Goal: Task Accomplishment & Management: Manage account settings

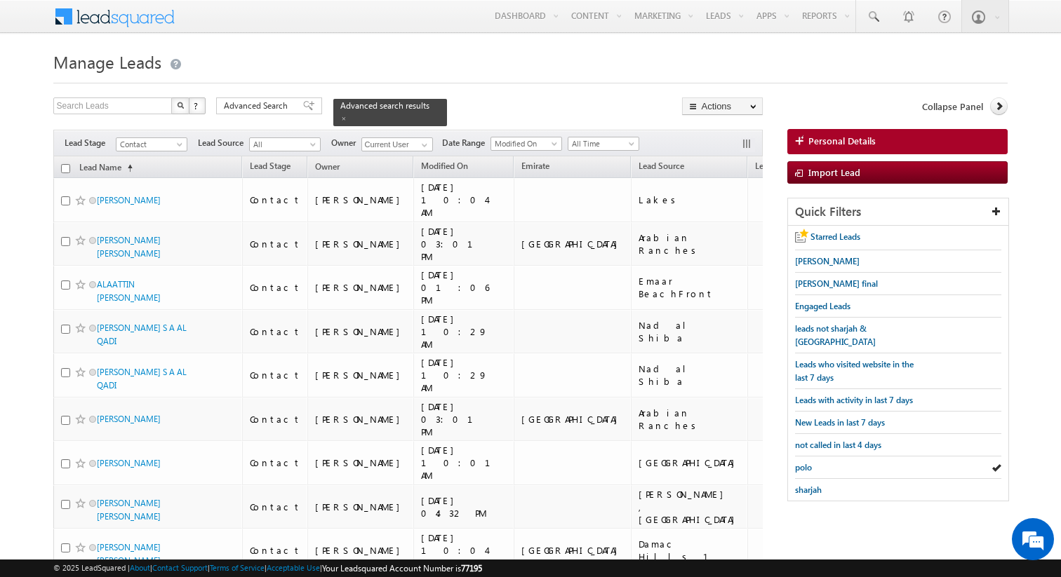
click at [69, 168] on th "Lead Name (sorted ascending)" at bounding box center [147, 167] width 189 height 22
click at [66, 168] on input "checkbox" at bounding box center [65, 168] width 9 height 9
checkbox input "true"
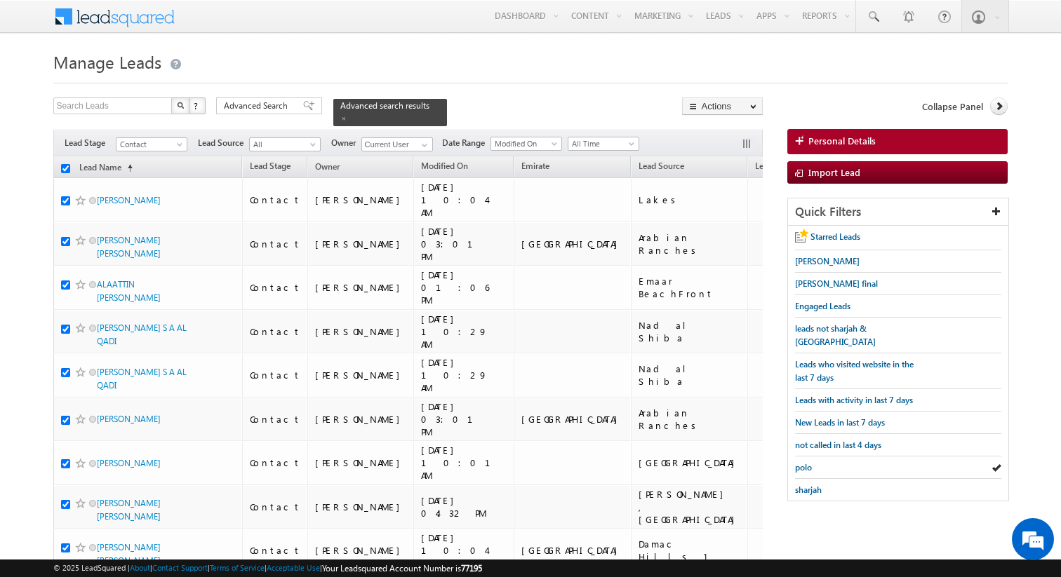
checkbox input "true"
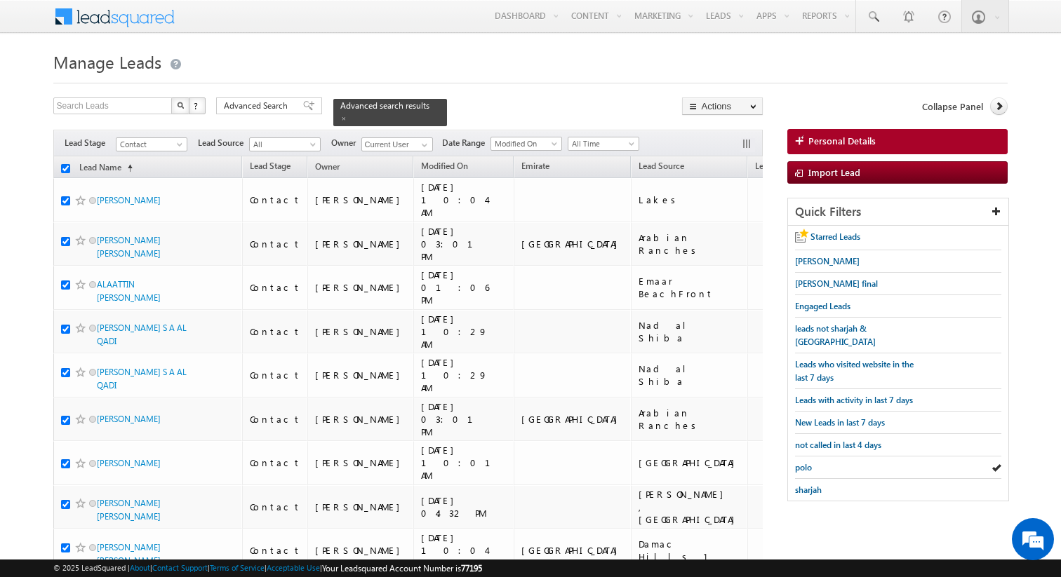
checkbox input "true"
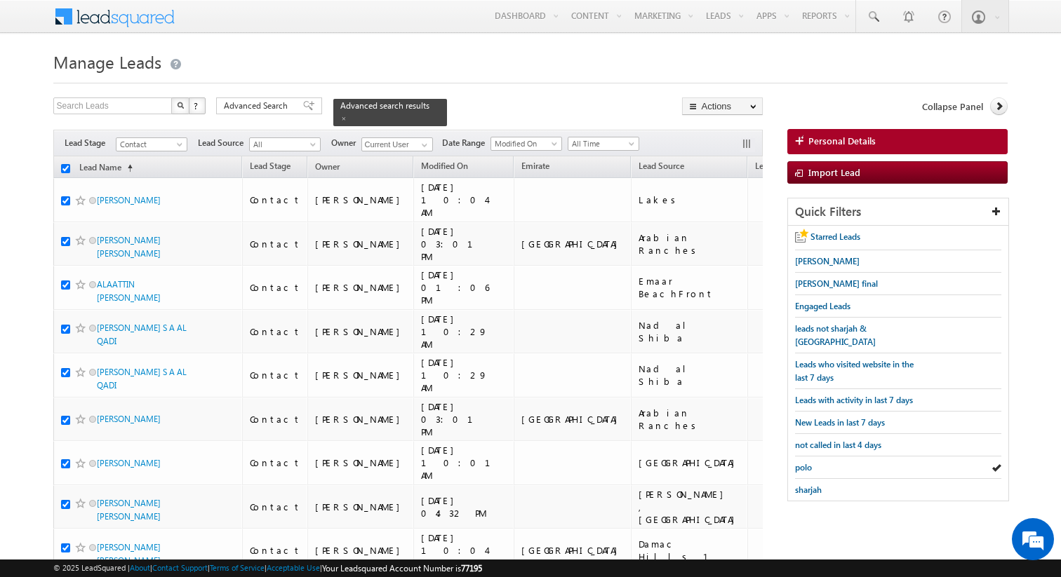
checkbox input "true"
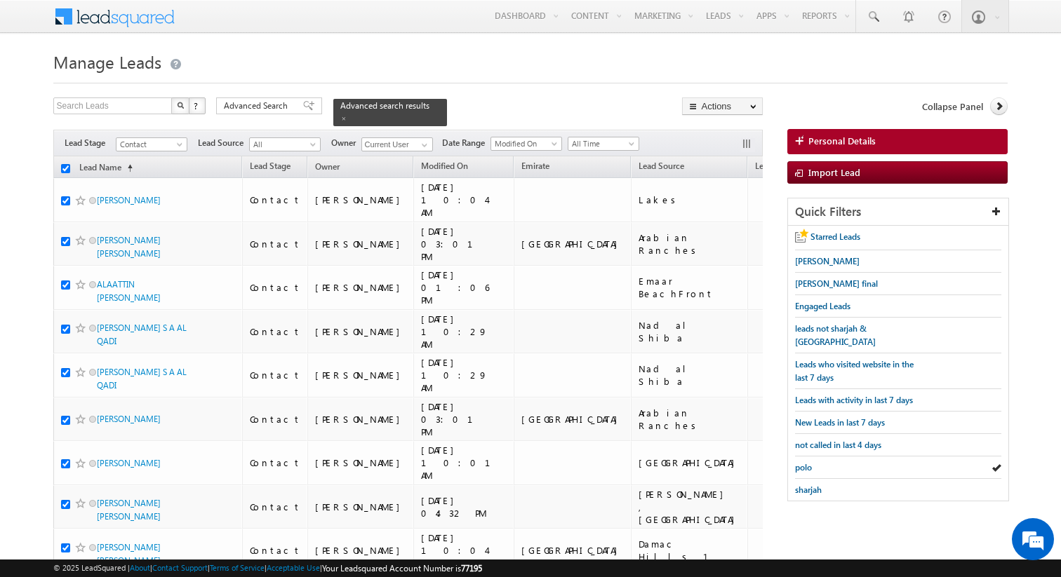
checkbox input "true"
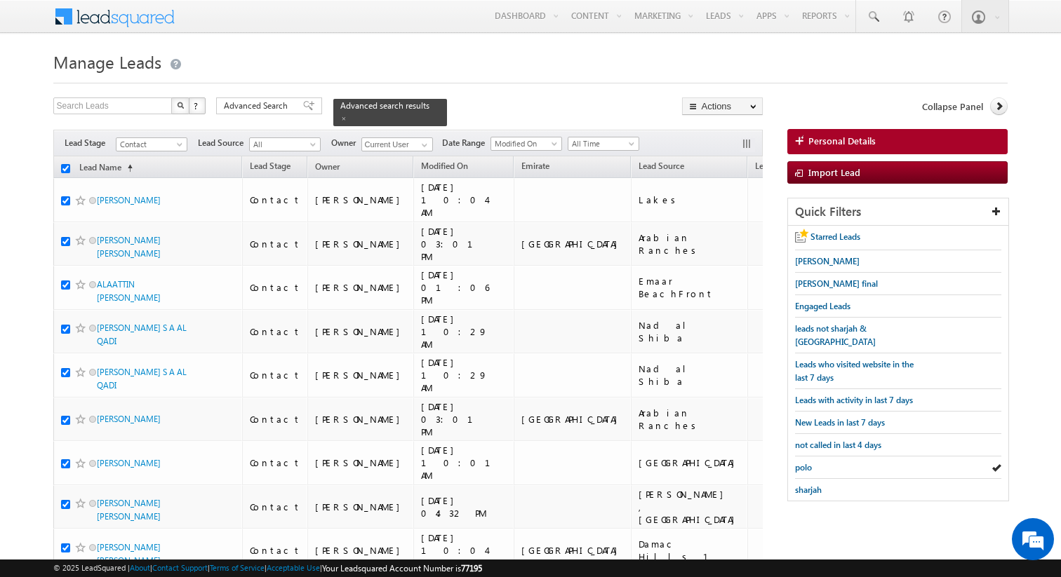
checkbox input "true"
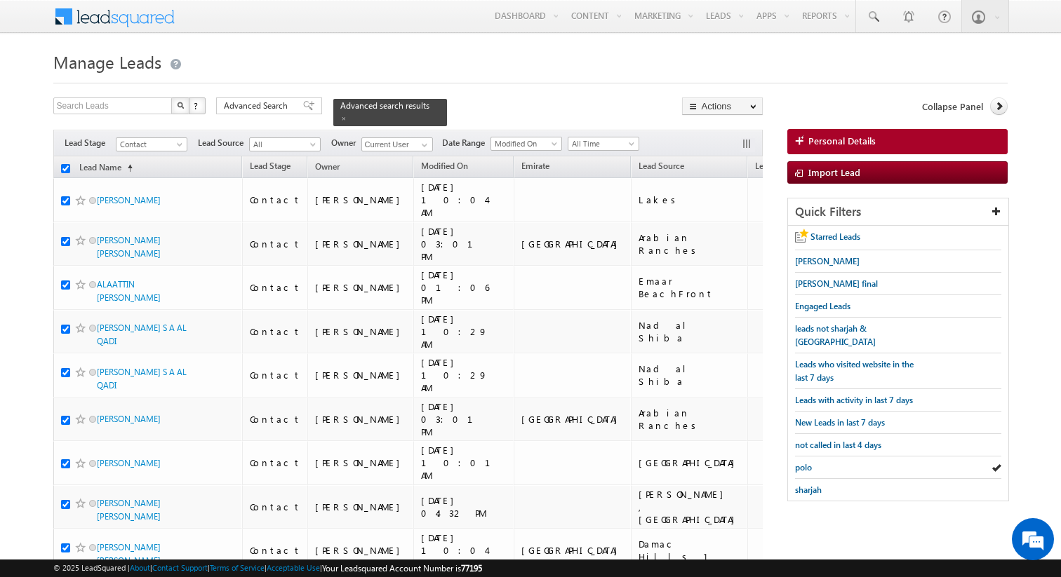
checkbox input "true"
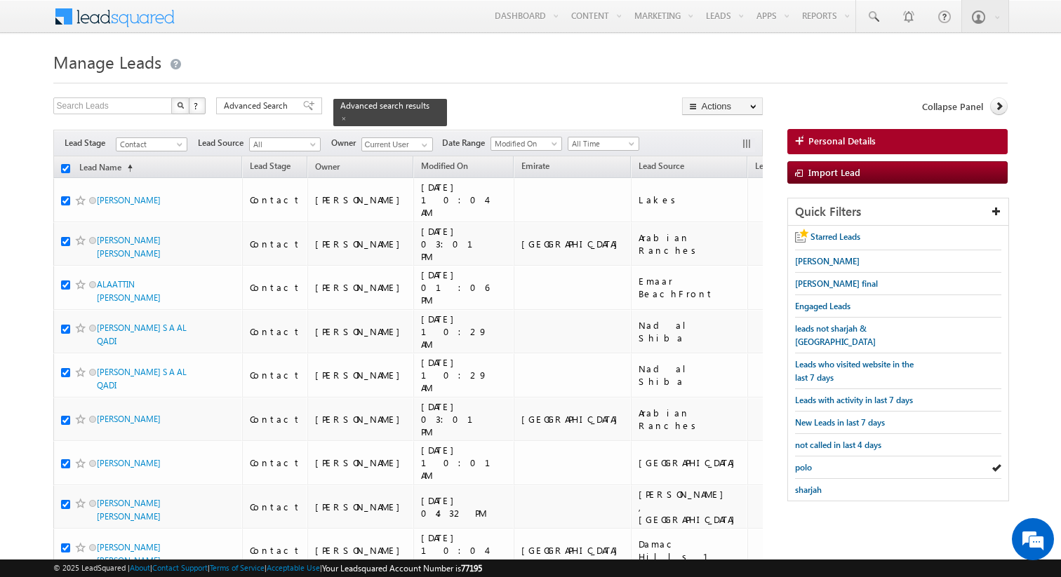
checkbox input "true"
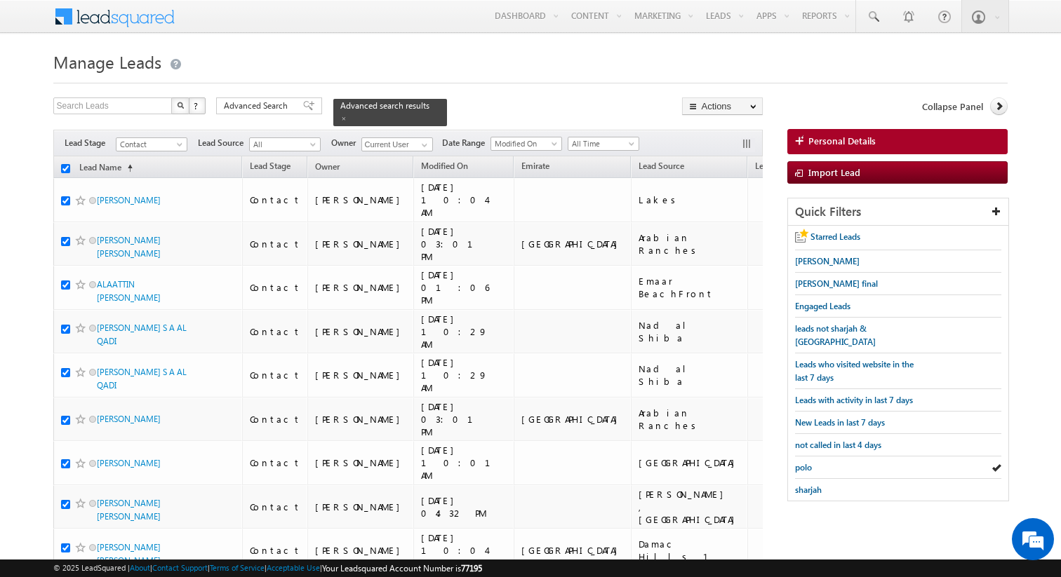
checkbox input "true"
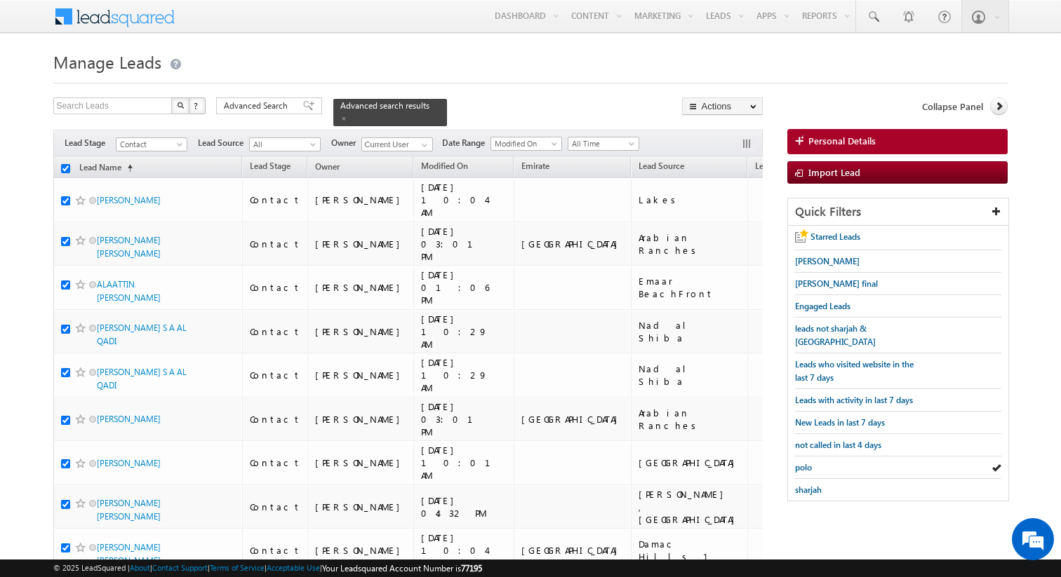
checkbox input "true"
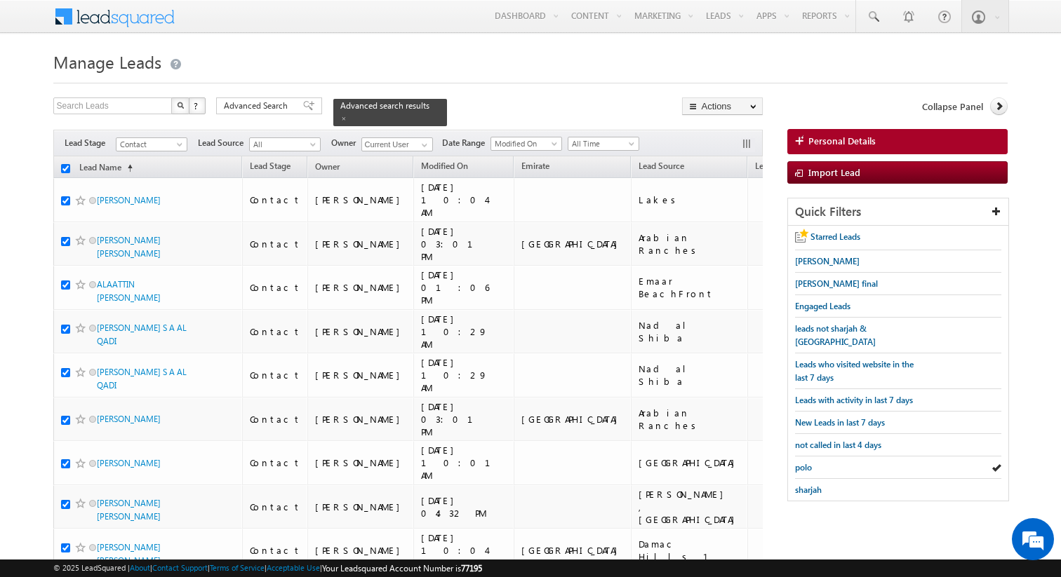
checkbox input "true"
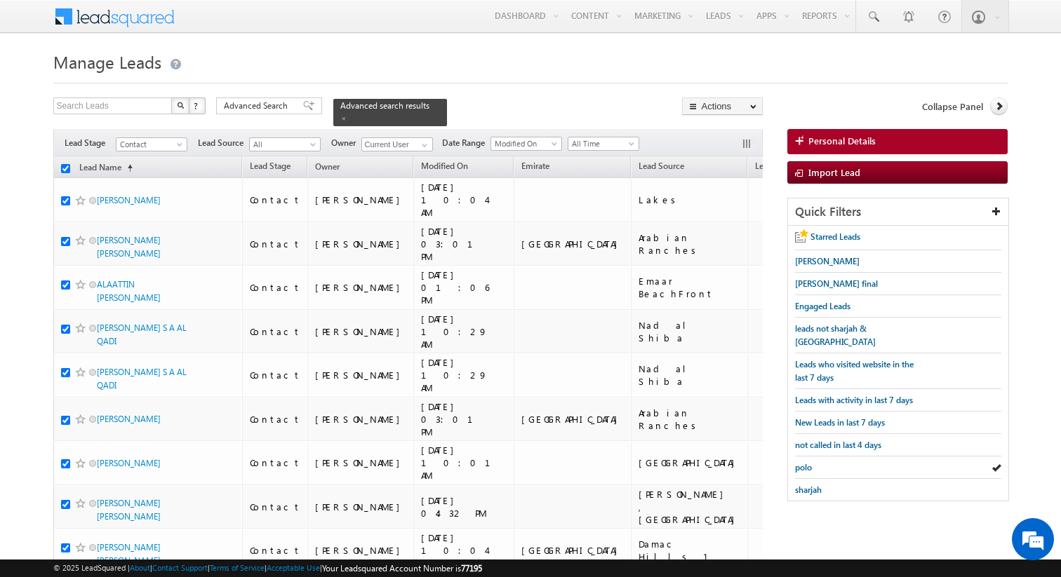
checkbox input "true"
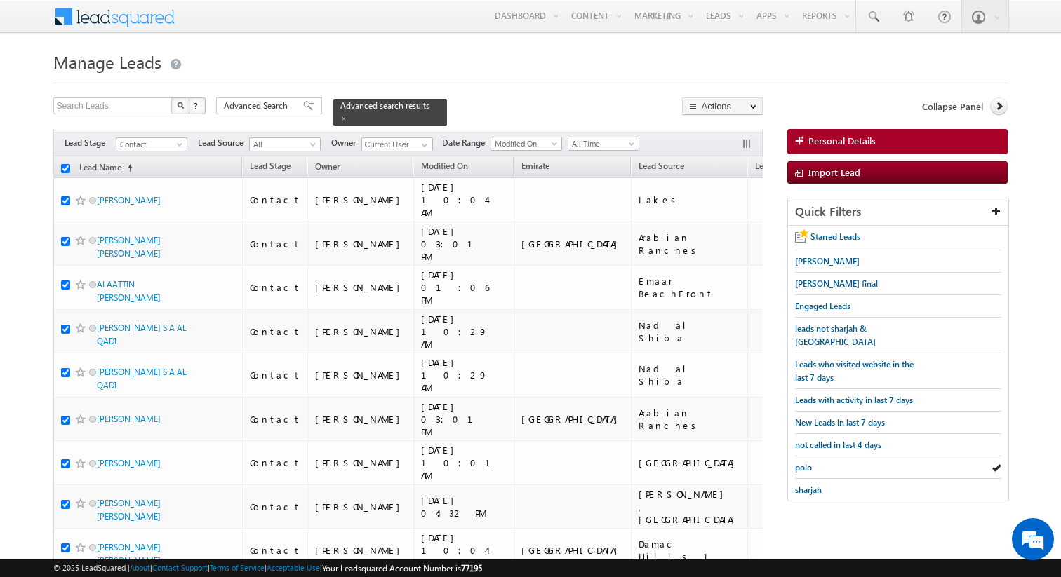
checkbox input "true"
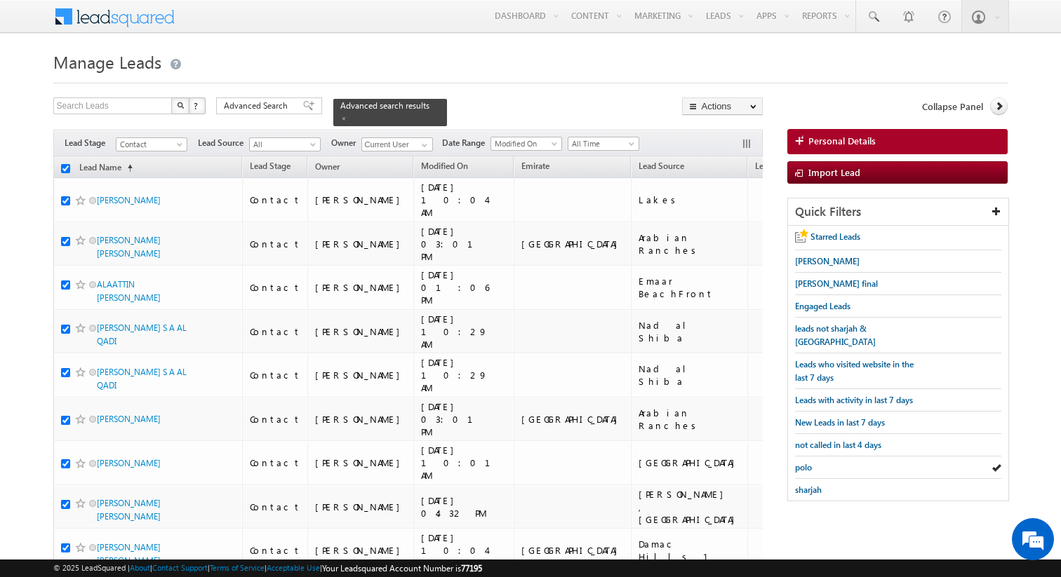
checkbox input "true"
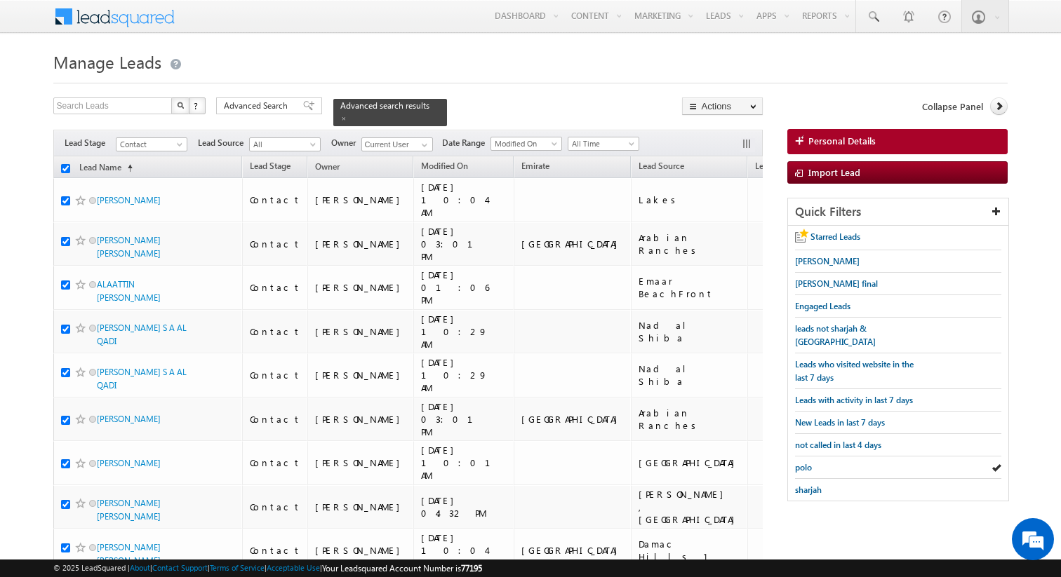
checkbox input "true"
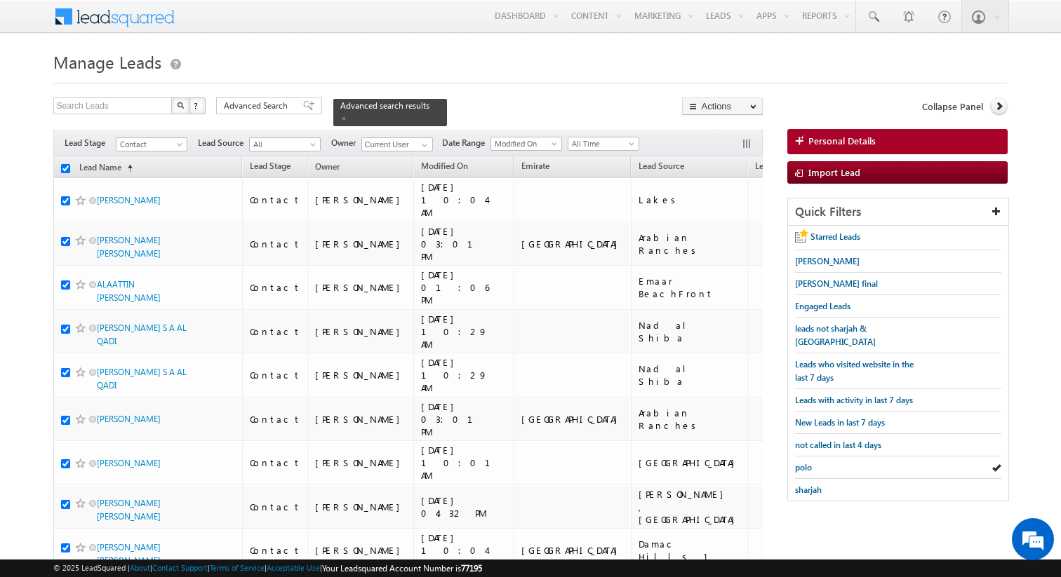
checkbox input "true"
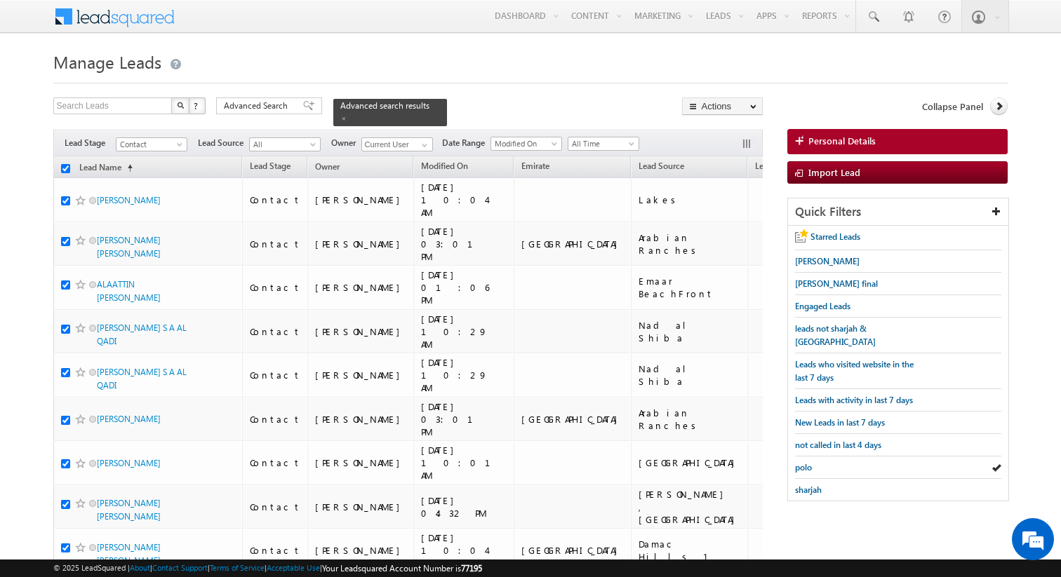
checkbox input "true"
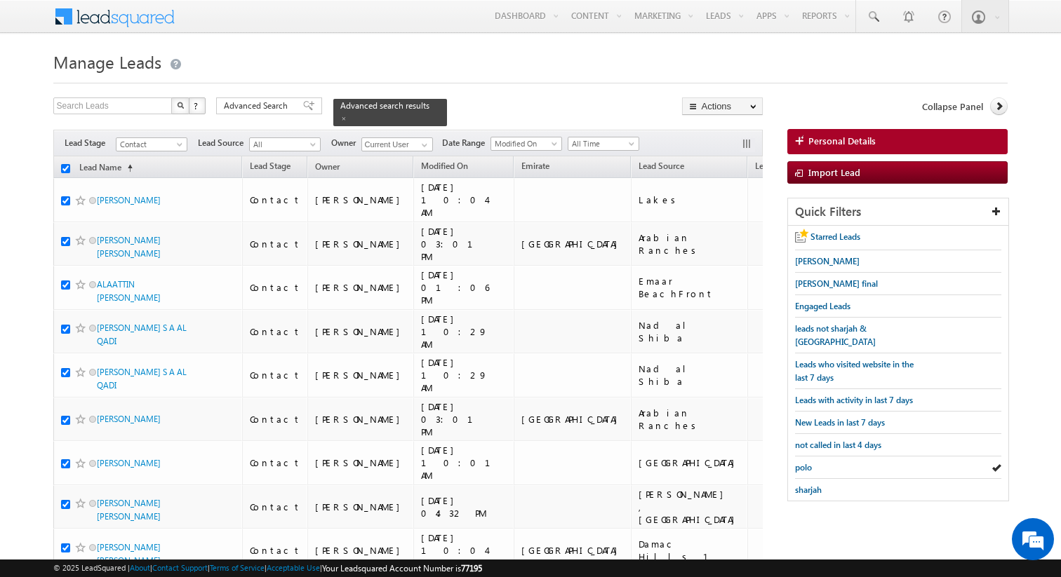
checkbox input "true"
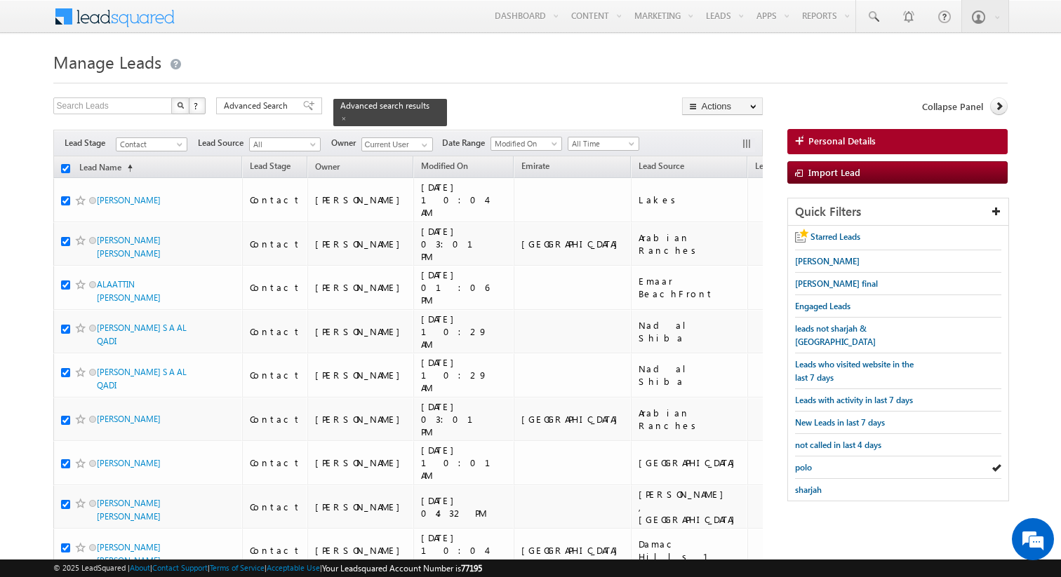
checkbox input "true"
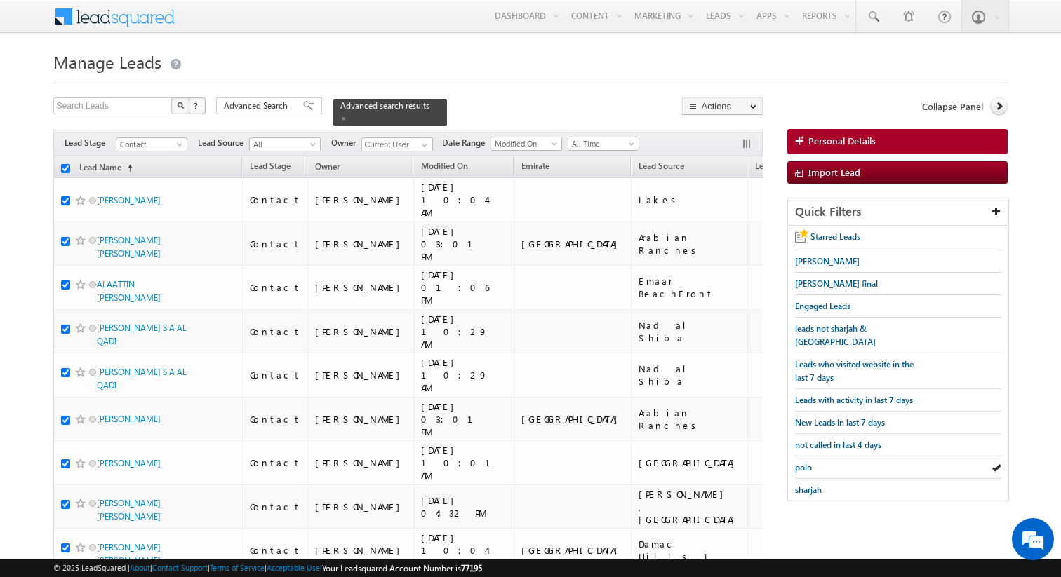
checkbox input "true"
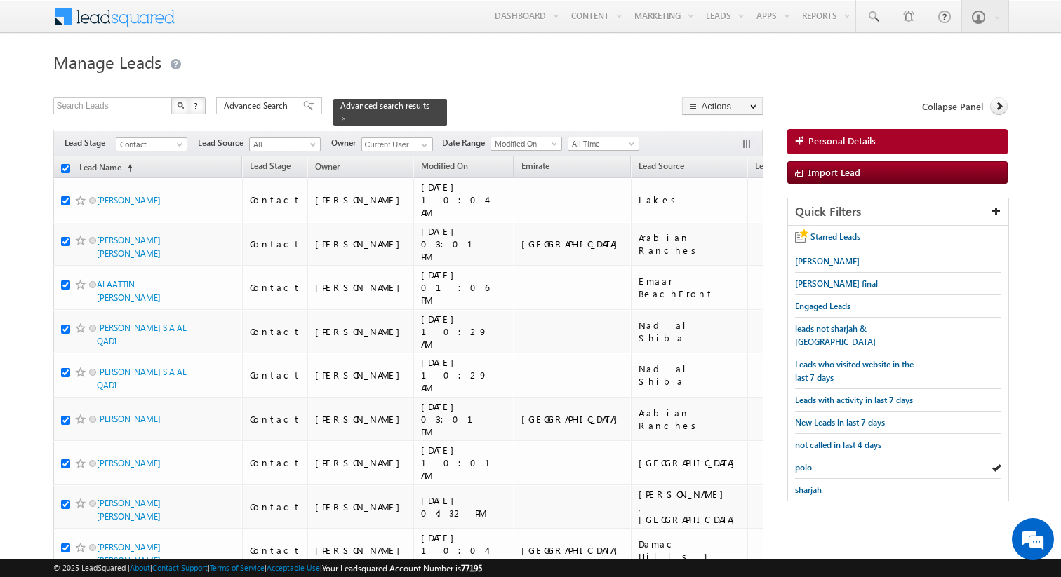
checkbox input "true"
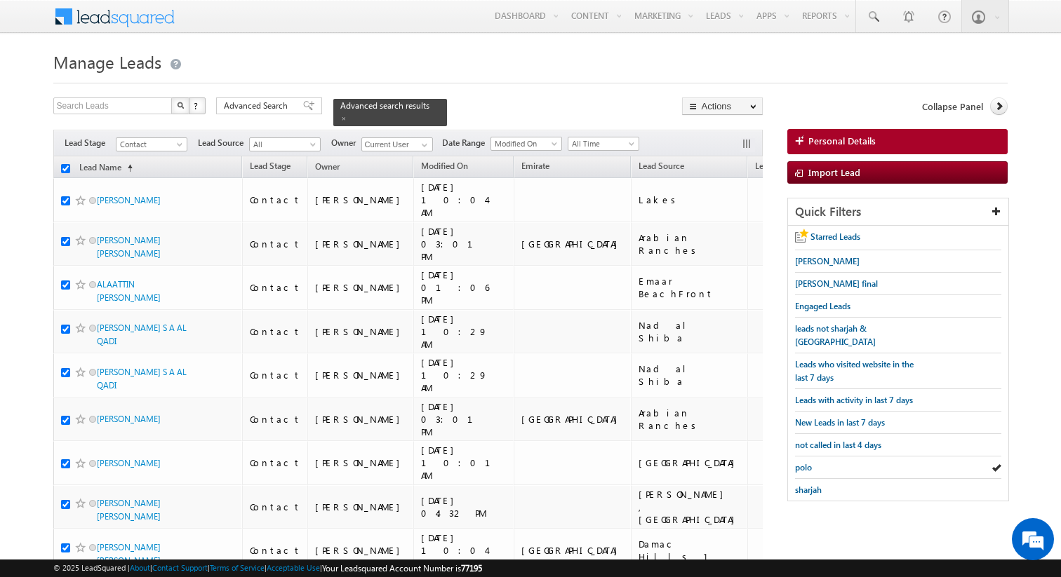
checkbox input "true"
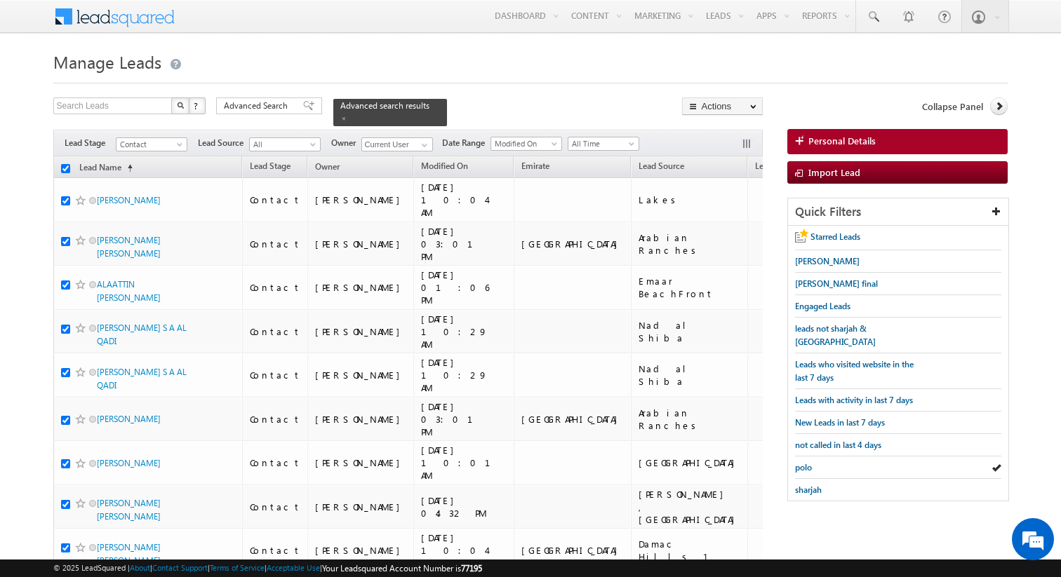
checkbox input "true"
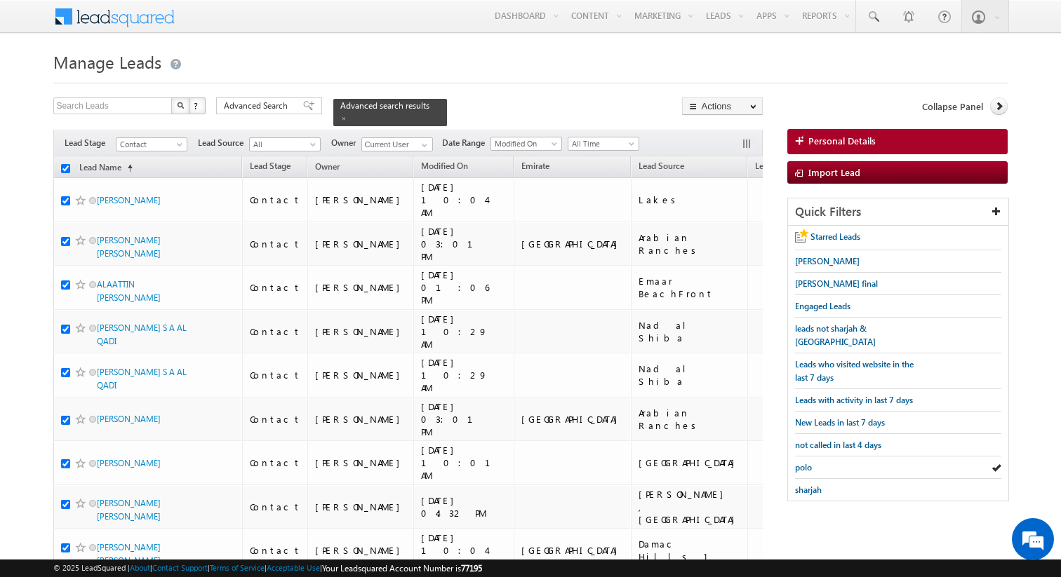
checkbox input "true"
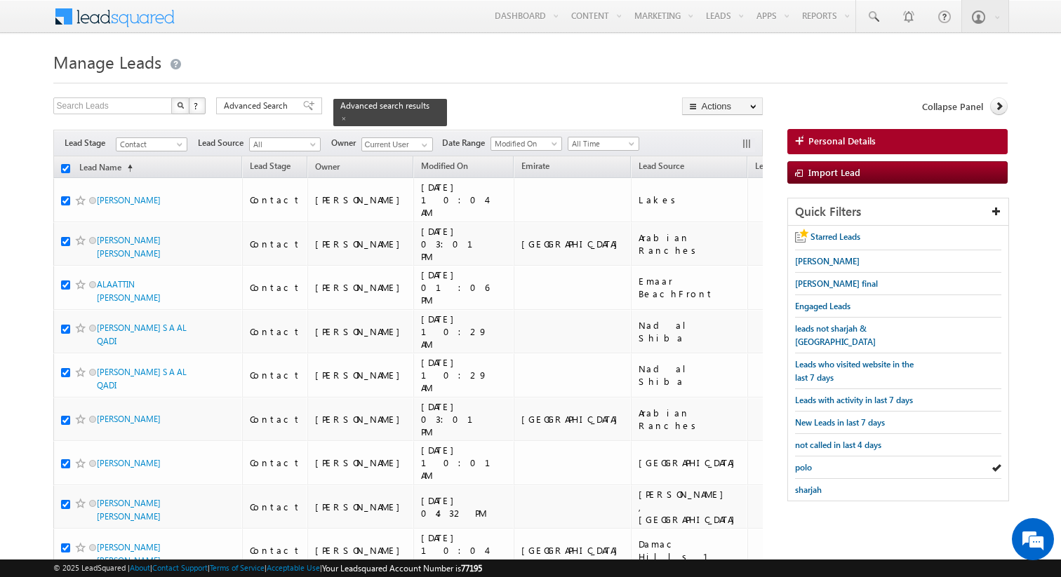
checkbox input "true"
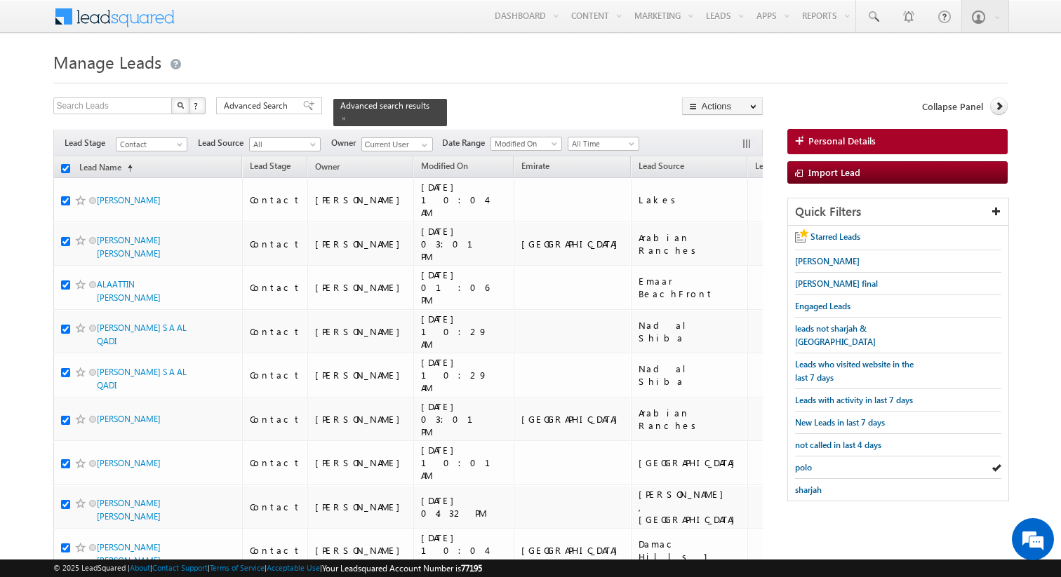
checkbox input "true"
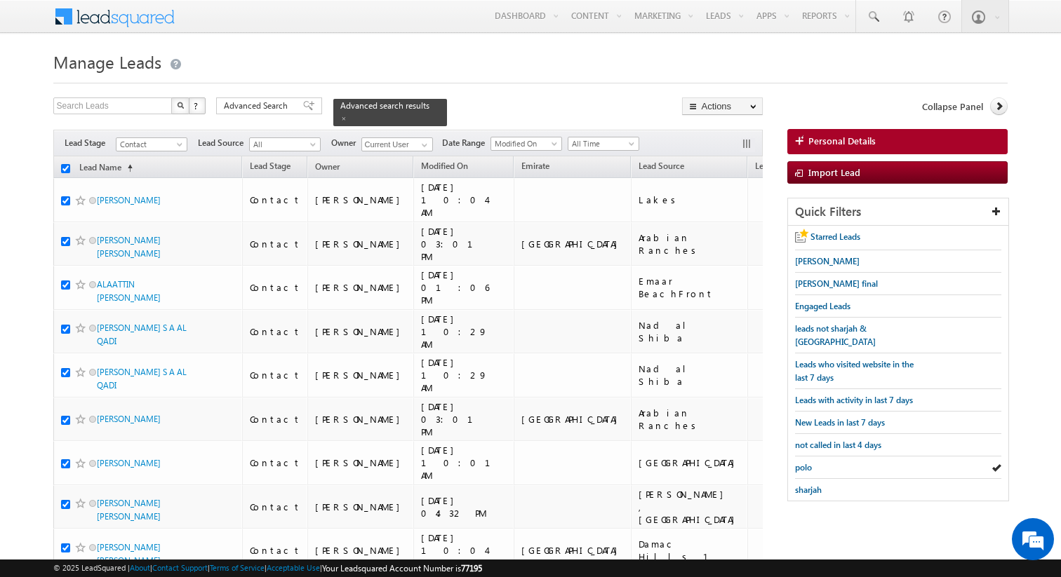
checkbox input "true"
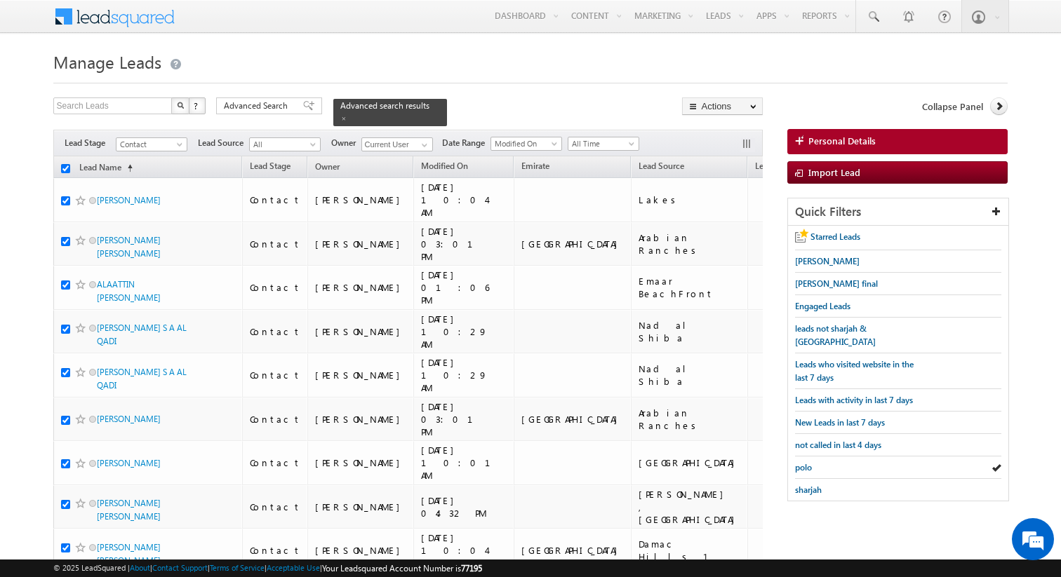
checkbox input "true"
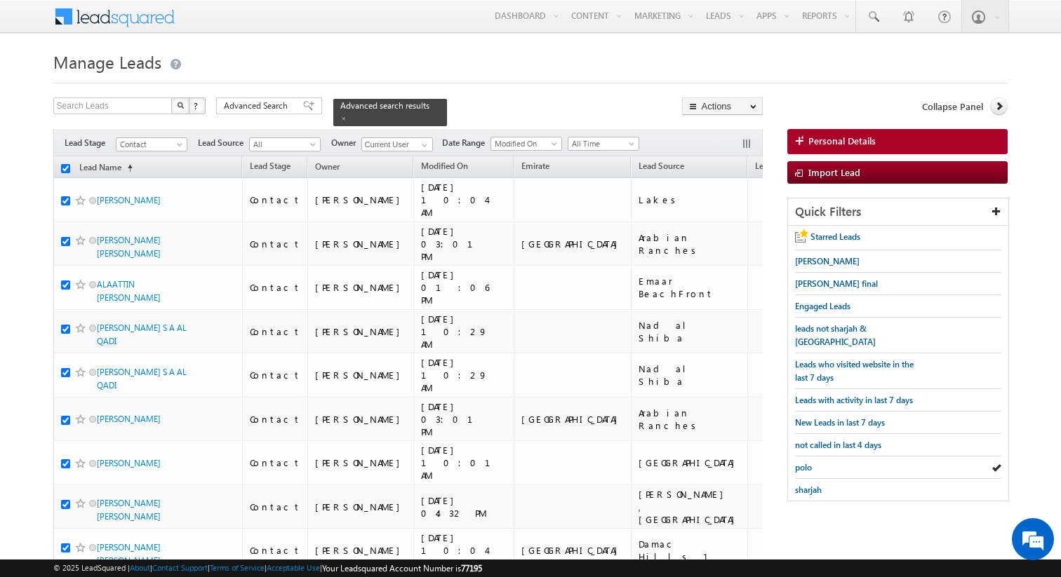
checkbox input "true"
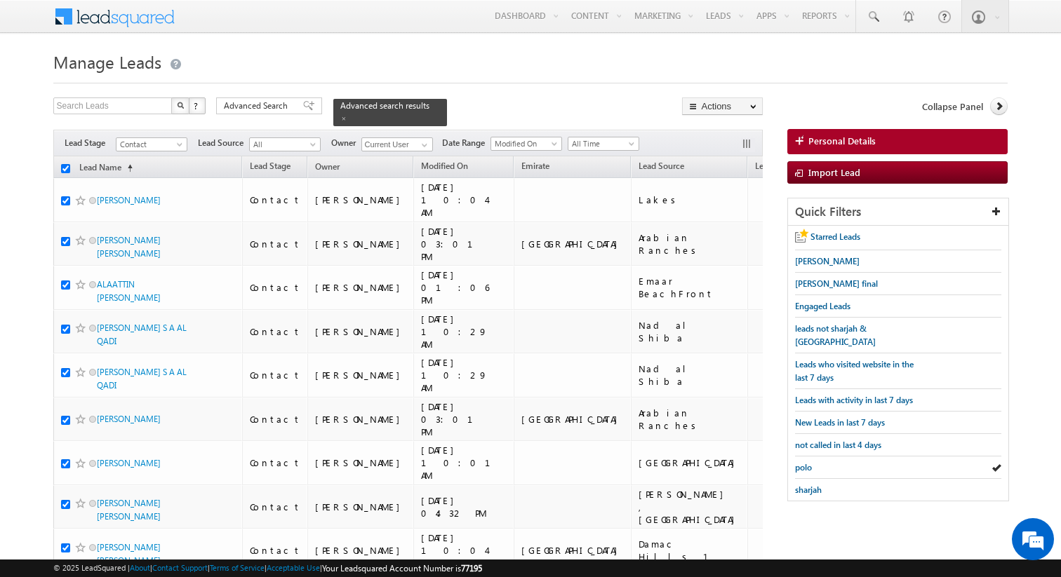
checkbox input "true"
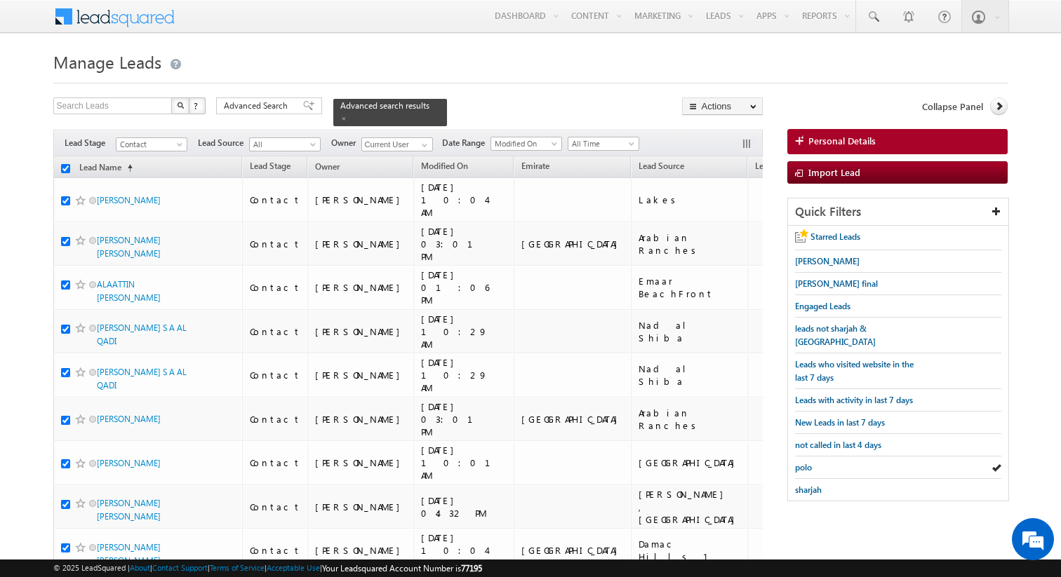
checkbox input "true"
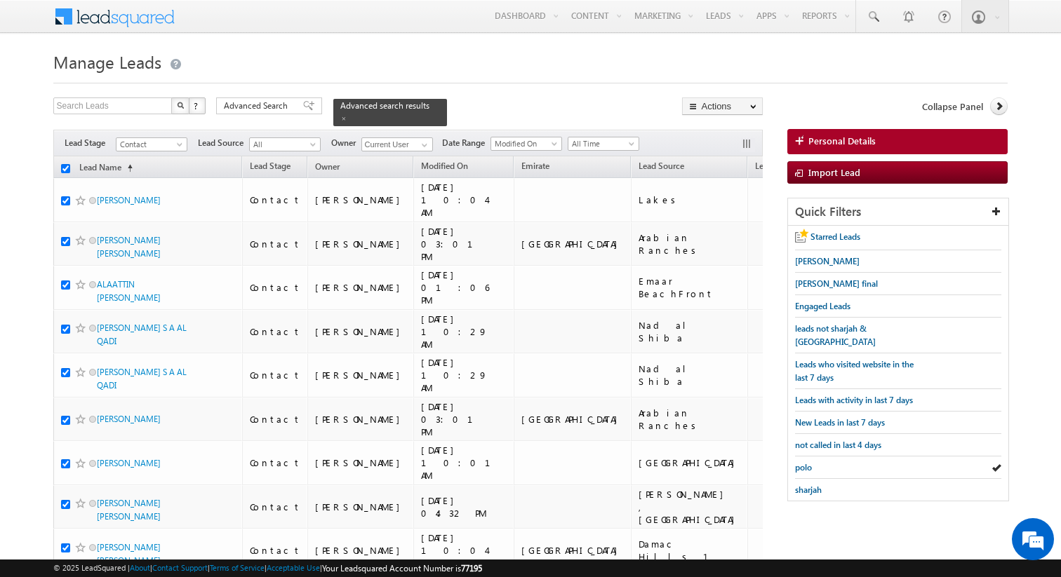
checkbox input "true"
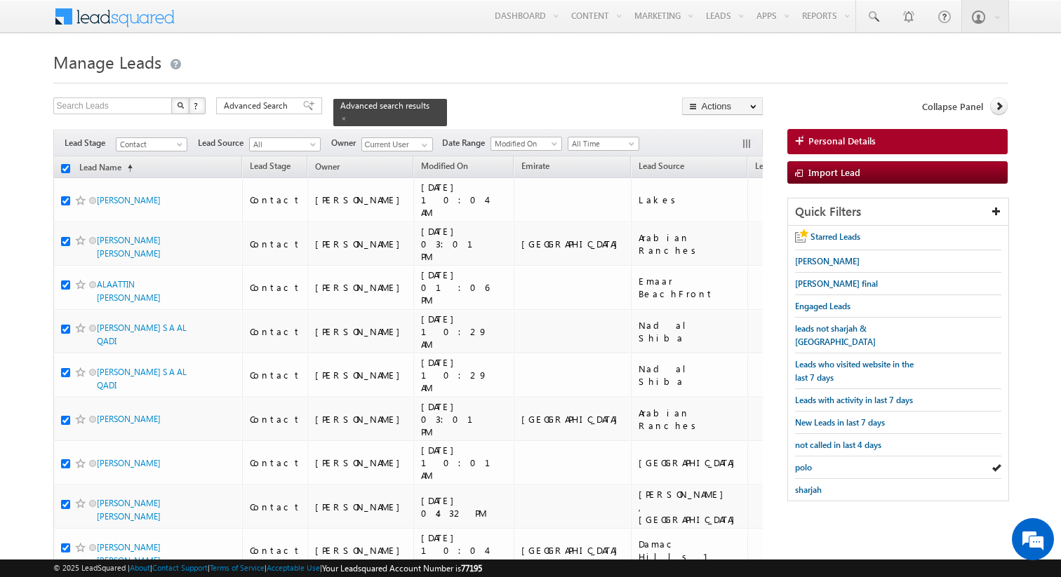
checkbox input "true"
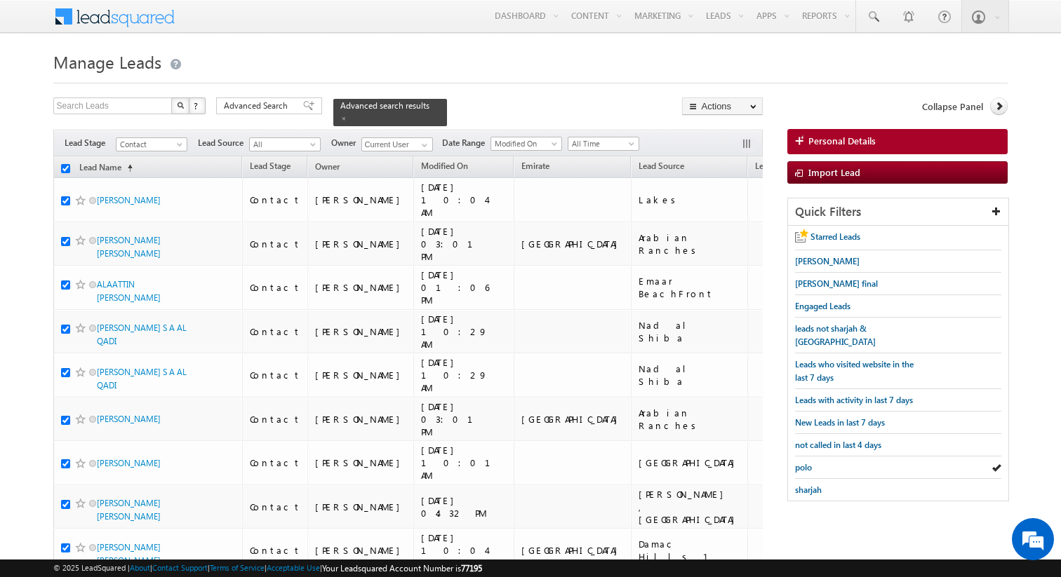
checkbox input "true"
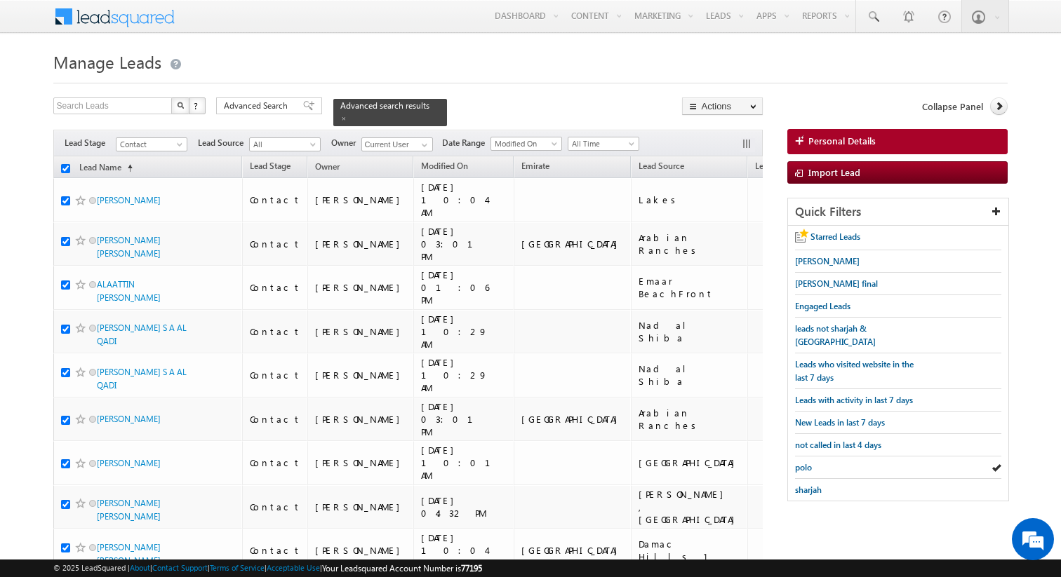
checkbox input "true"
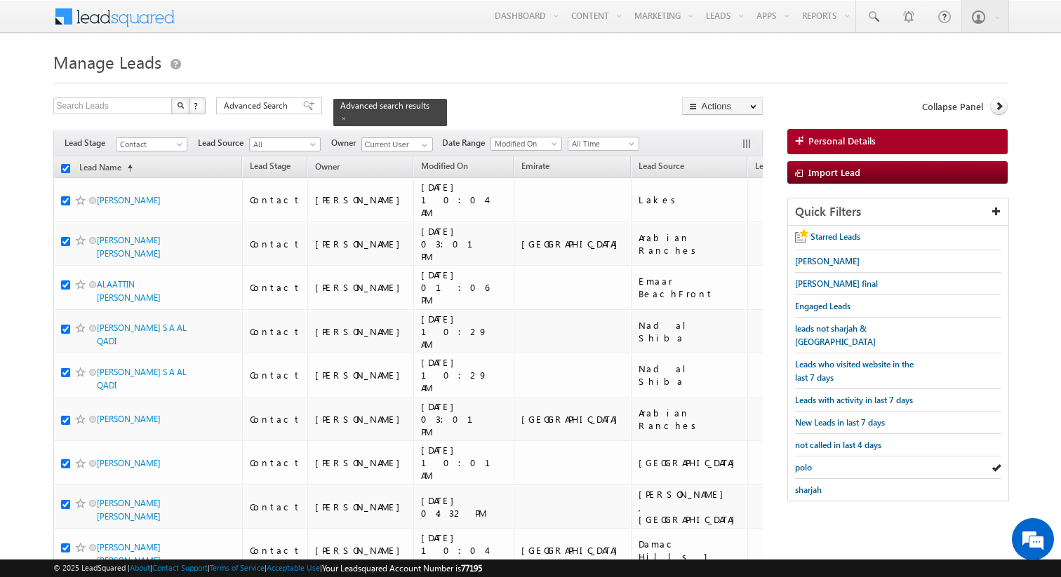
checkbox input "true"
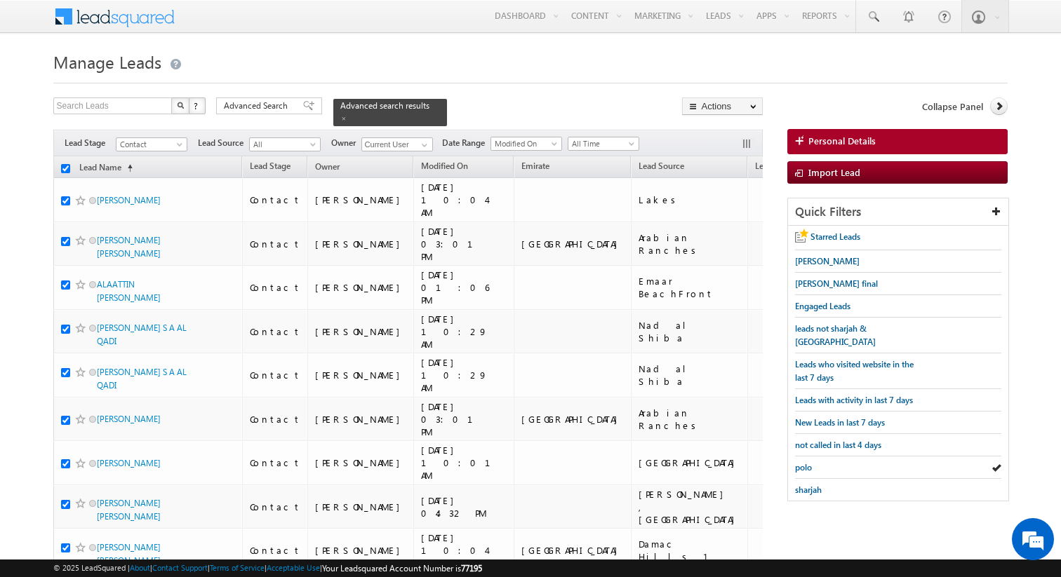
checkbox input "true"
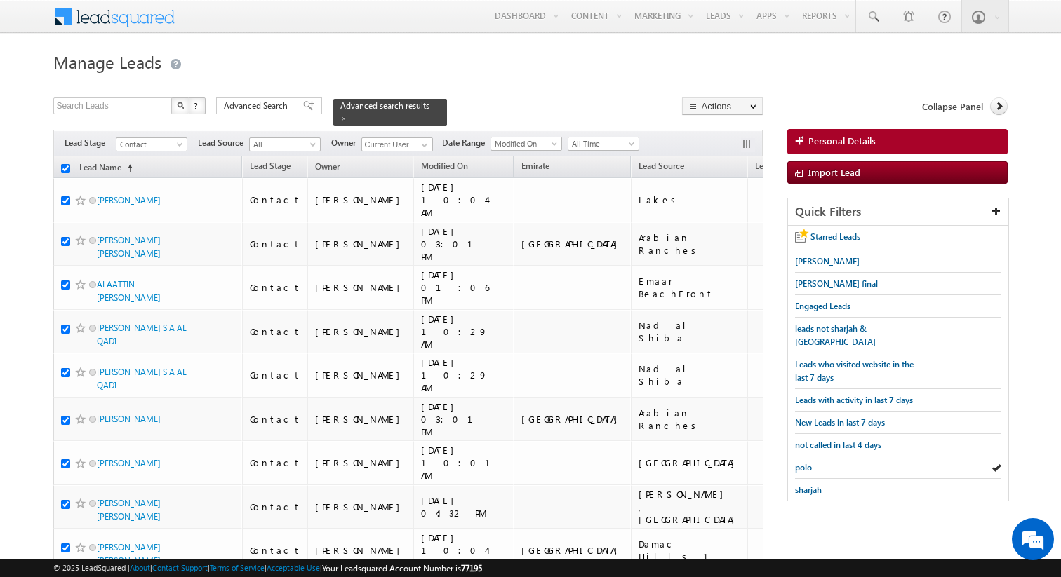
checkbox input "true"
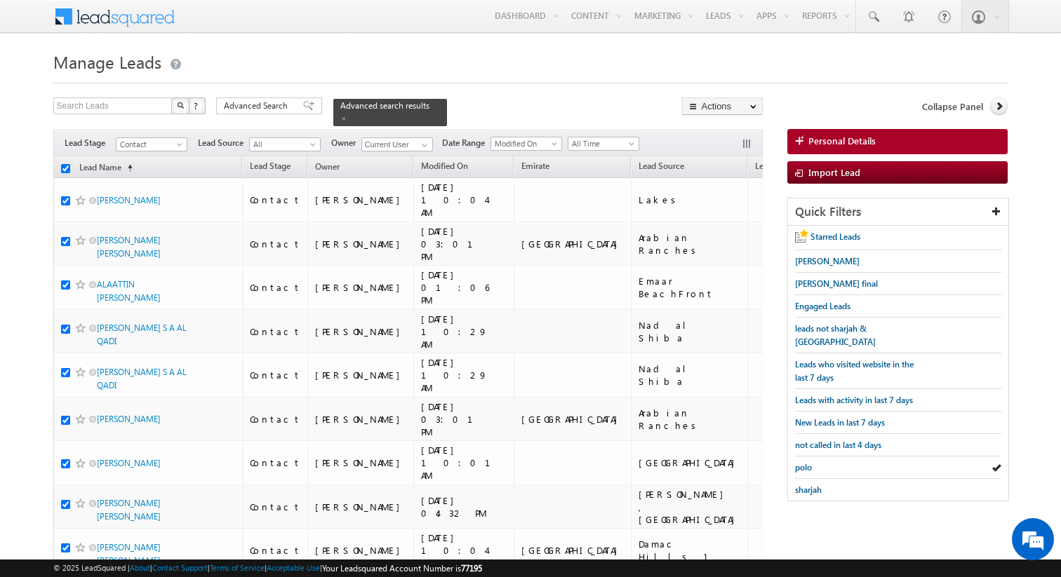
checkbox input "true"
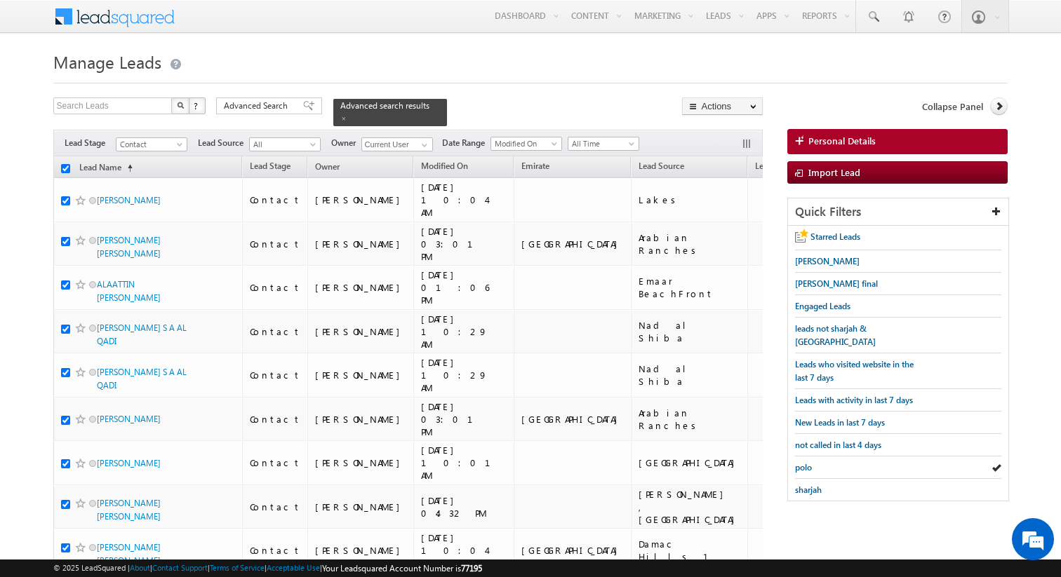
checkbox input "true"
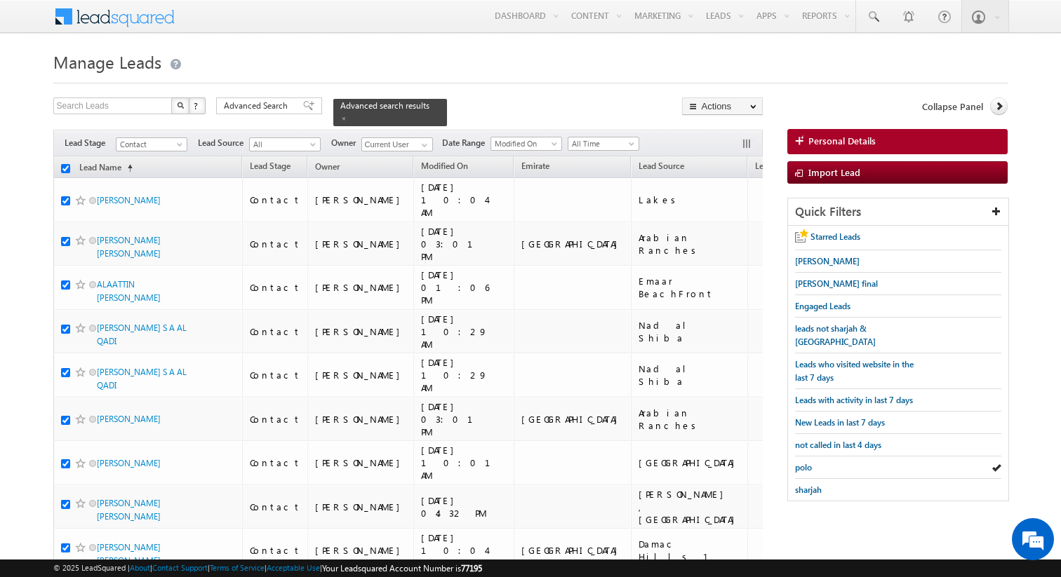
checkbox input "true"
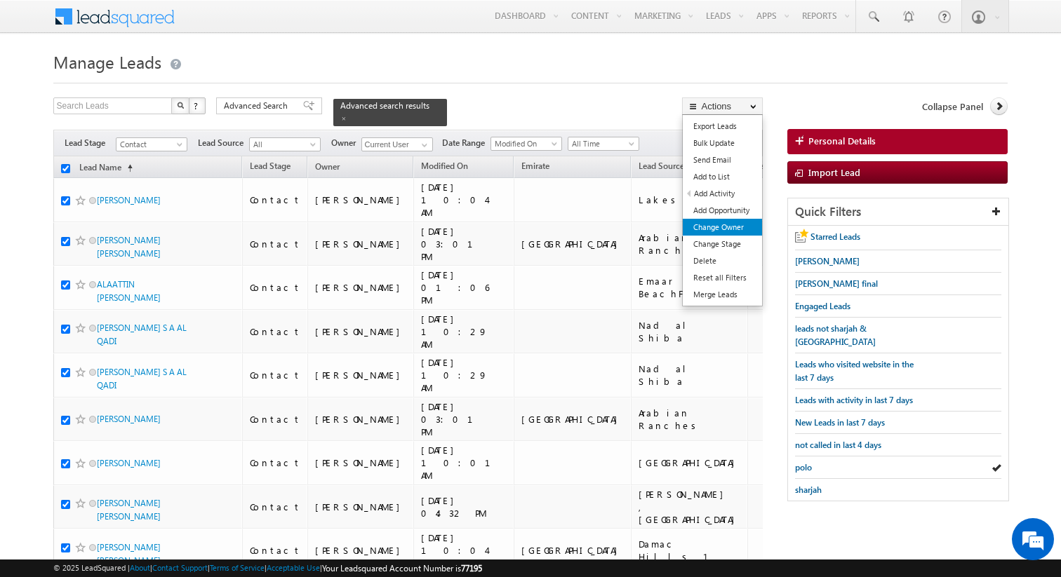
click at [730, 229] on link "Change Owner" at bounding box center [722, 227] width 79 height 17
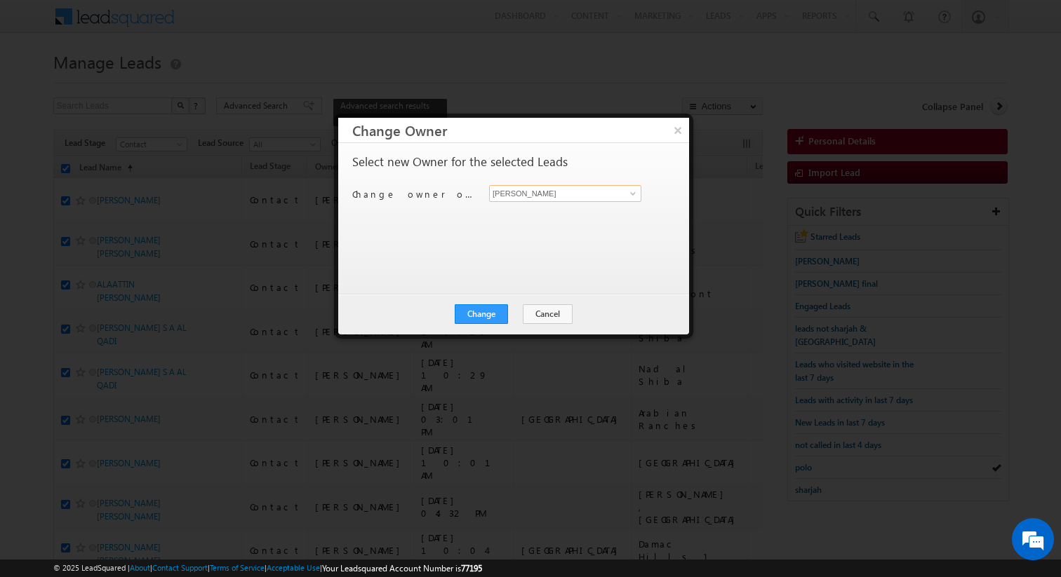
click at [549, 197] on input "[PERSON_NAME]" at bounding box center [565, 193] width 152 height 17
click at [491, 316] on button "Change" at bounding box center [481, 315] width 53 height 20
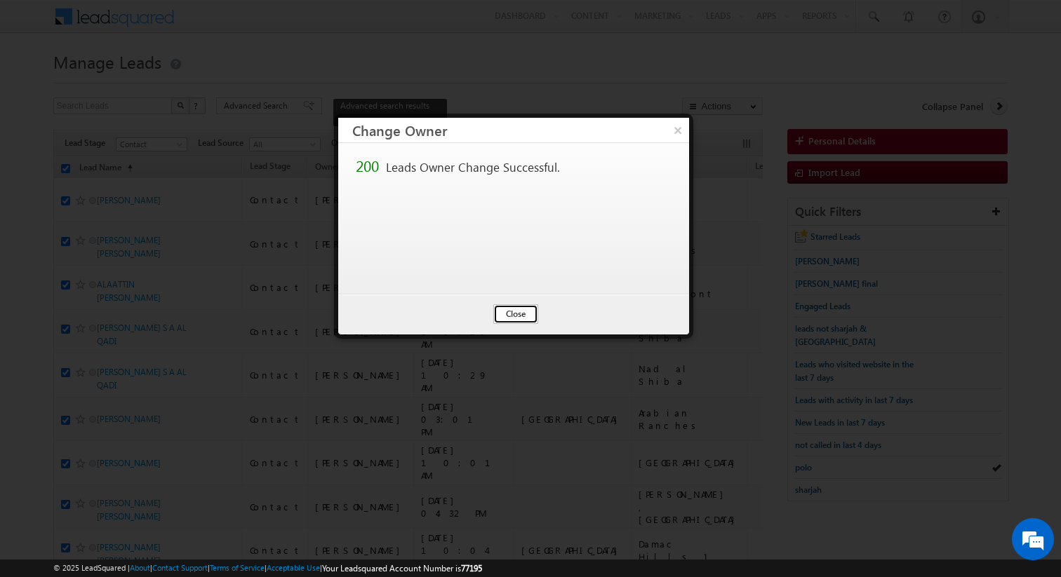
click at [517, 317] on button "Close" at bounding box center [515, 315] width 45 height 20
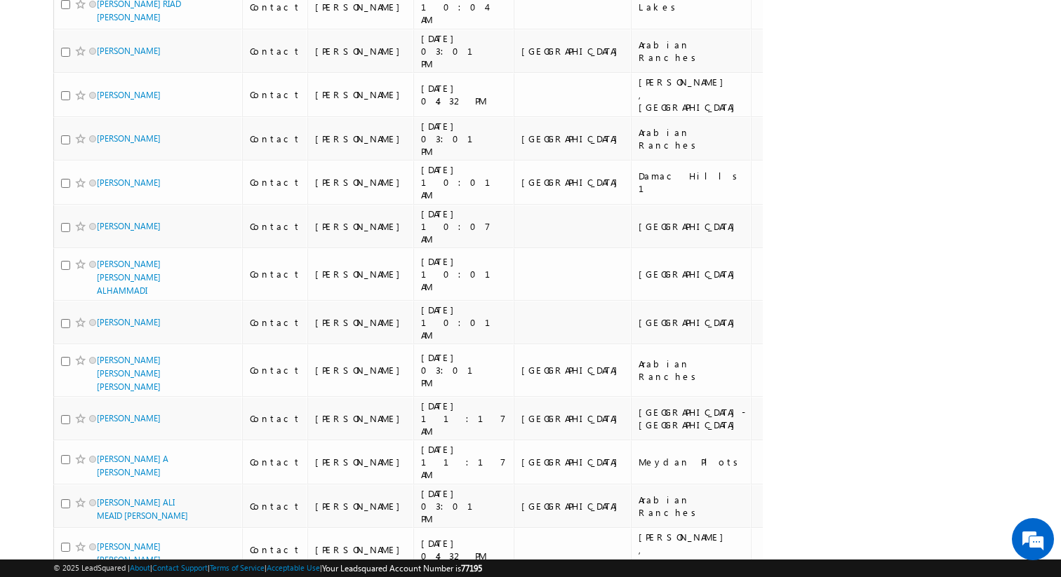
scroll to position [8384, 0]
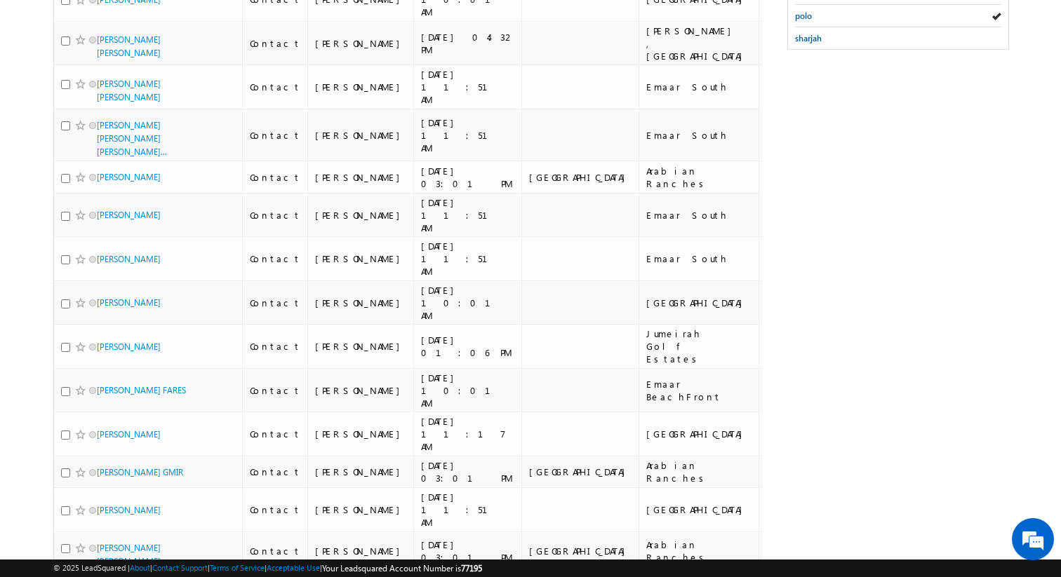
scroll to position [0, 0]
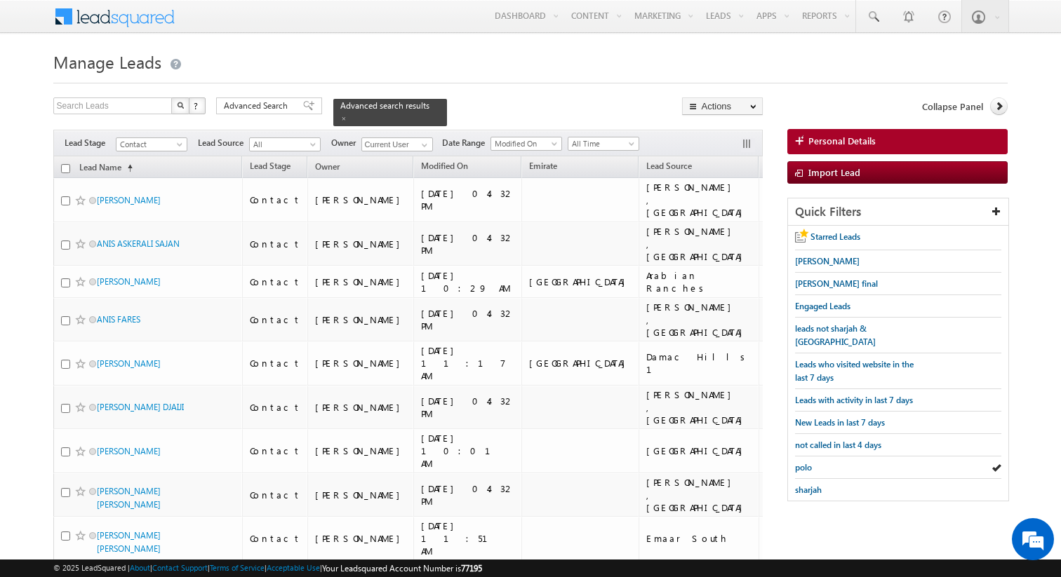
click at [65, 169] on input "checkbox" at bounding box center [65, 168] width 9 height 9
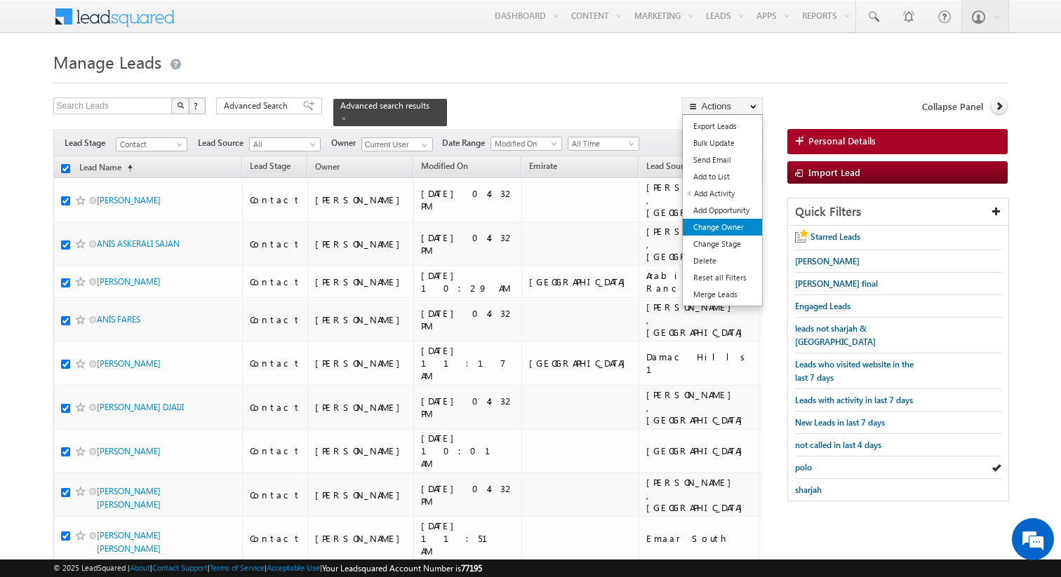
click at [728, 227] on link "Change Owner" at bounding box center [722, 227] width 79 height 17
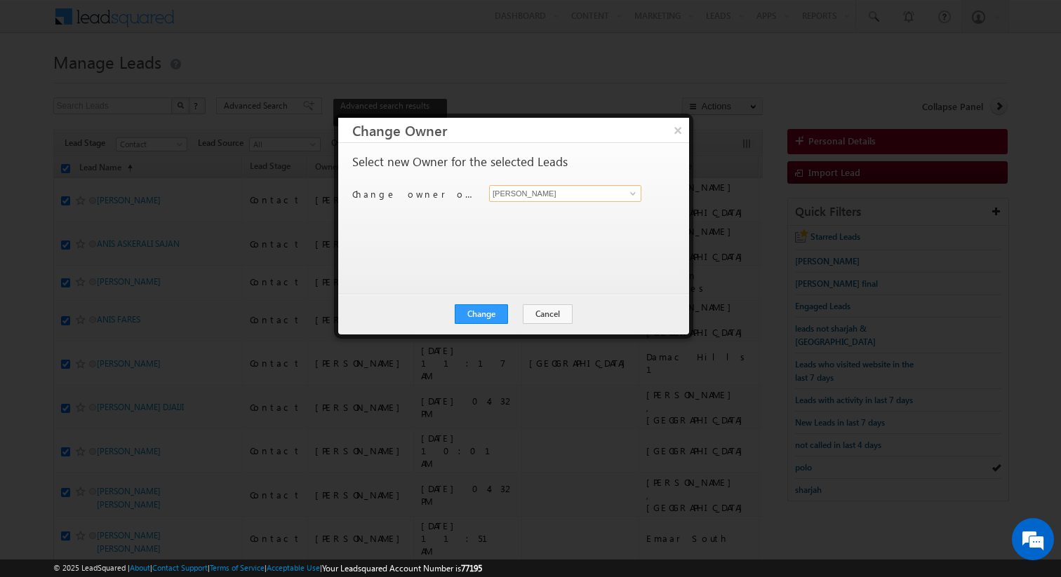
click at [532, 194] on input "[PERSON_NAME]" at bounding box center [565, 193] width 152 height 17
click at [492, 312] on button "Change" at bounding box center [481, 315] width 53 height 20
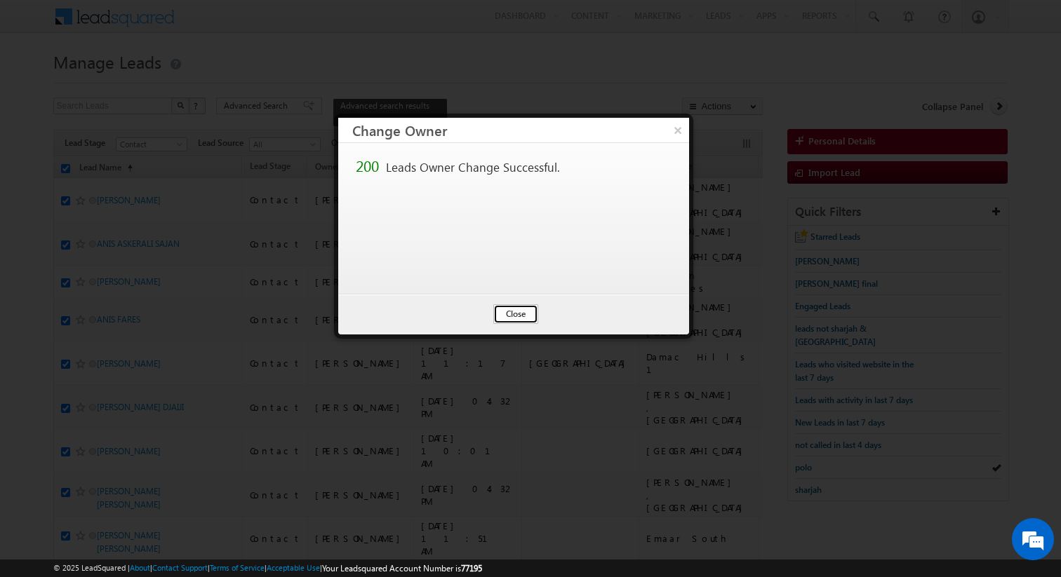
click at [510, 318] on button "Close" at bounding box center [515, 315] width 45 height 20
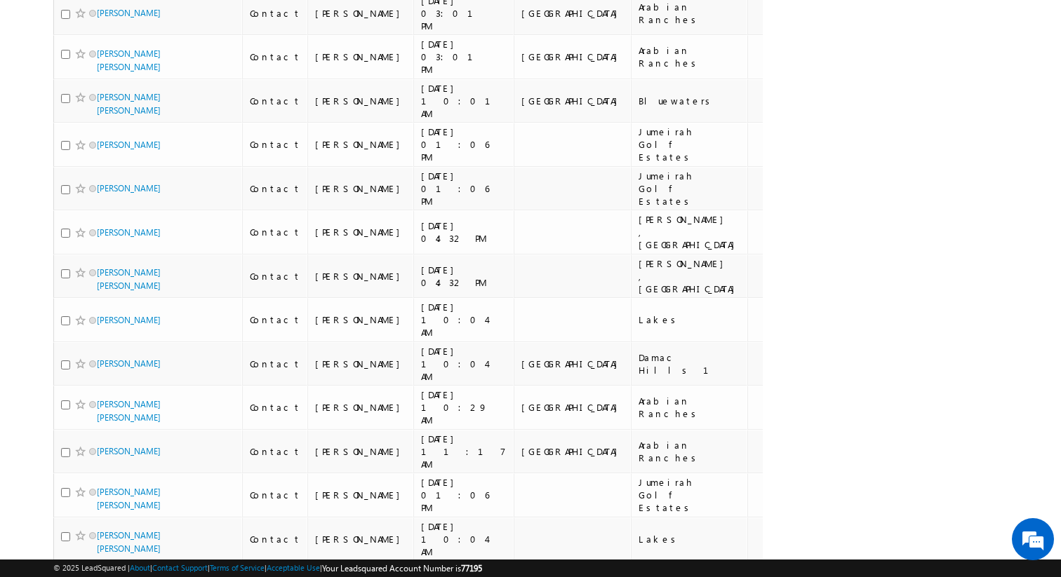
scroll to position [7857, 0]
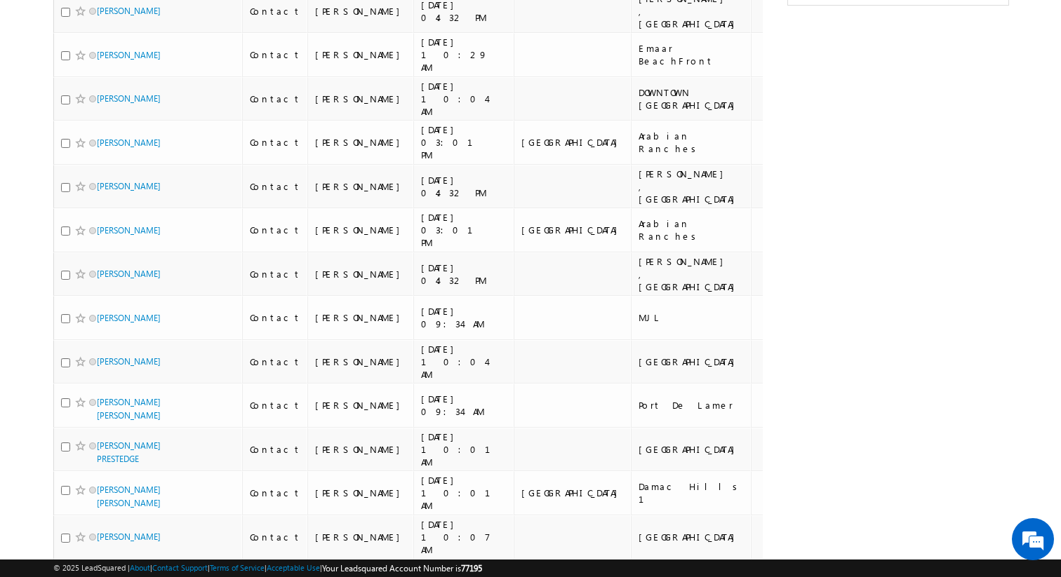
scroll to position [20, 0]
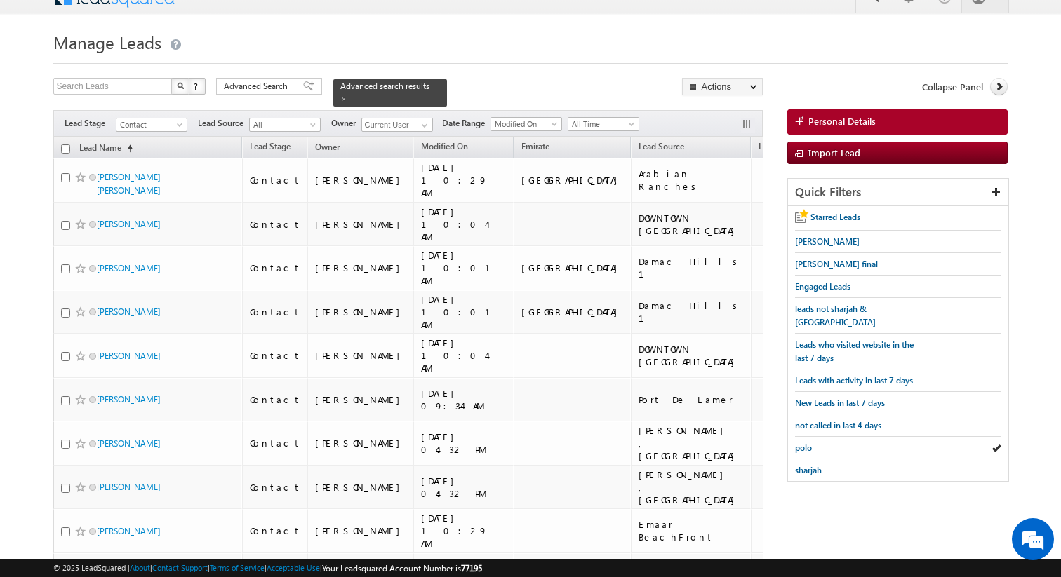
click at [64, 145] on input "checkbox" at bounding box center [65, 149] width 9 height 9
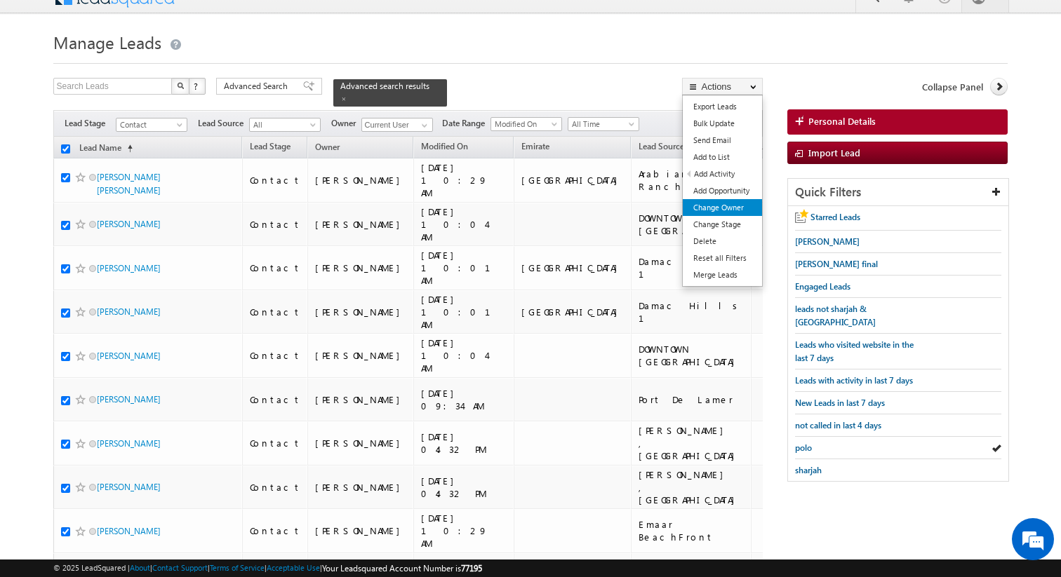
click at [733, 203] on link "Change Owner" at bounding box center [722, 207] width 79 height 17
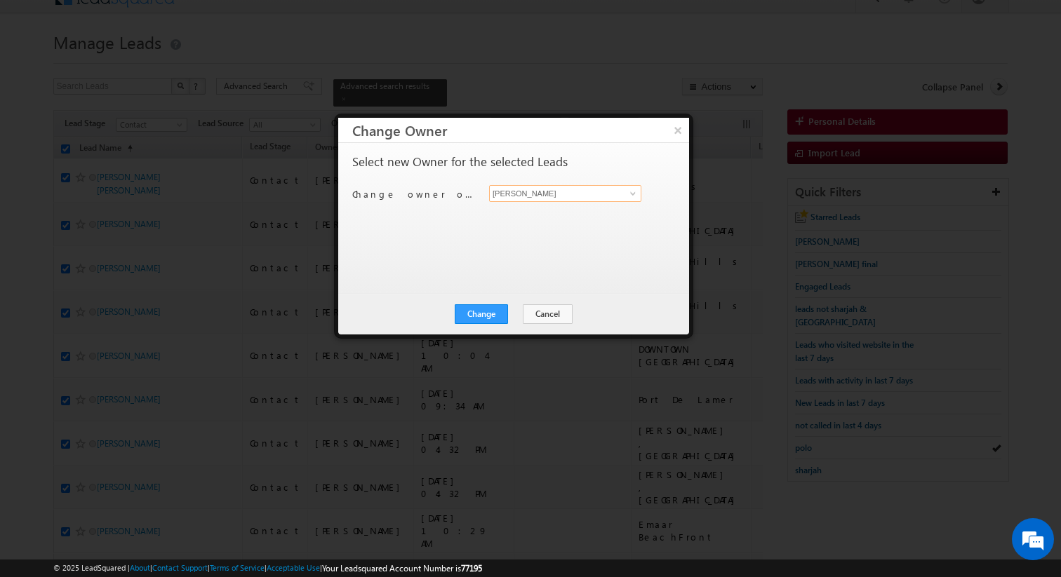
click at [537, 195] on input "[PERSON_NAME]" at bounding box center [565, 193] width 152 height 17
click at [480, 312] on button "Change" at bounding box center [481, 315] width 53 height 20
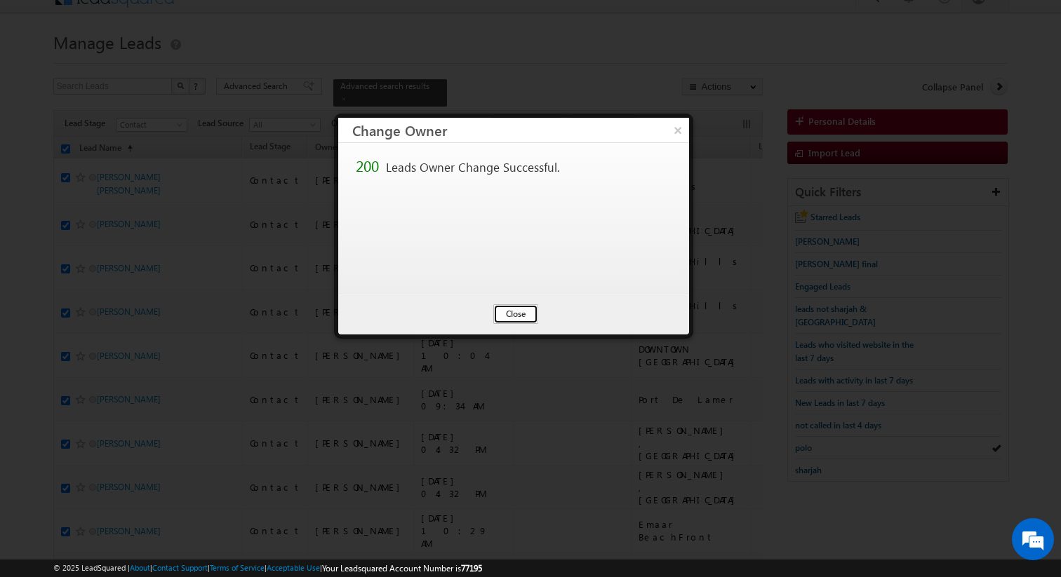
click at [516, 314] on button "Close" at bounding box center [515, 315] width 45 height 20
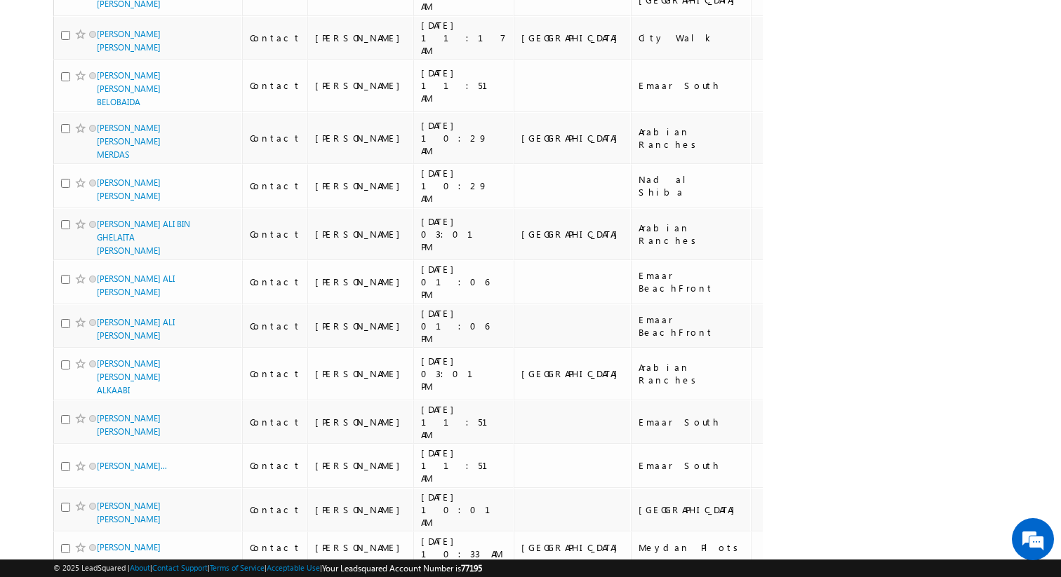
scroll to position [7902, 0]
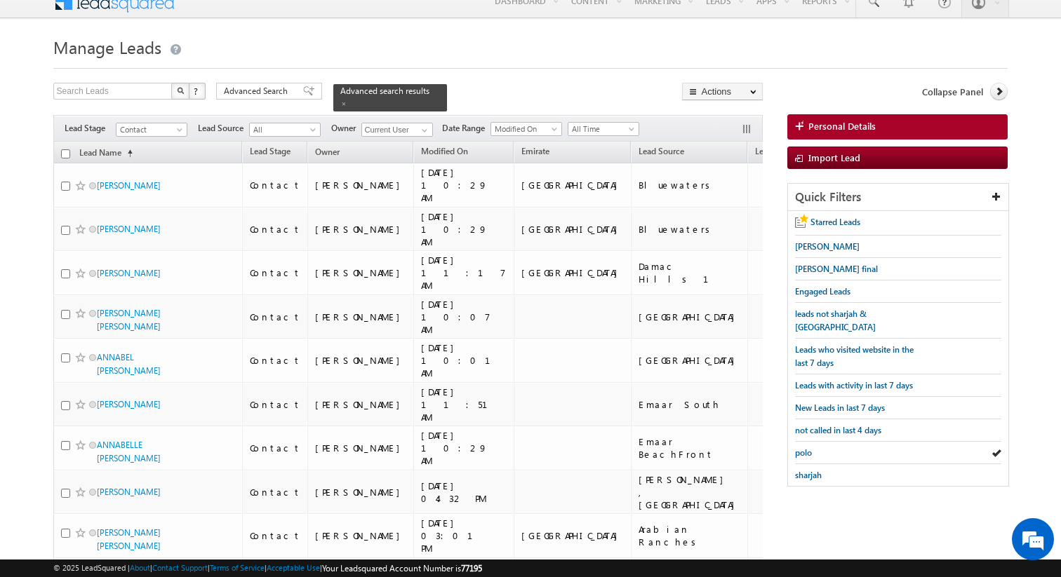
scroll to position [0, 0]
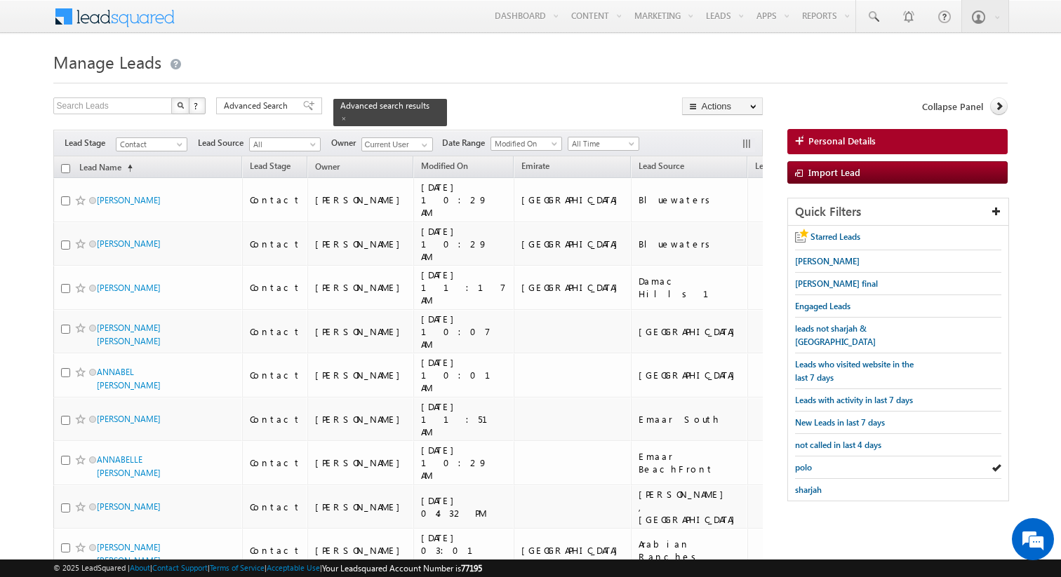
click at [63, 169] on input "checkbox" at bounding box center [65, 168] width 9 height 9
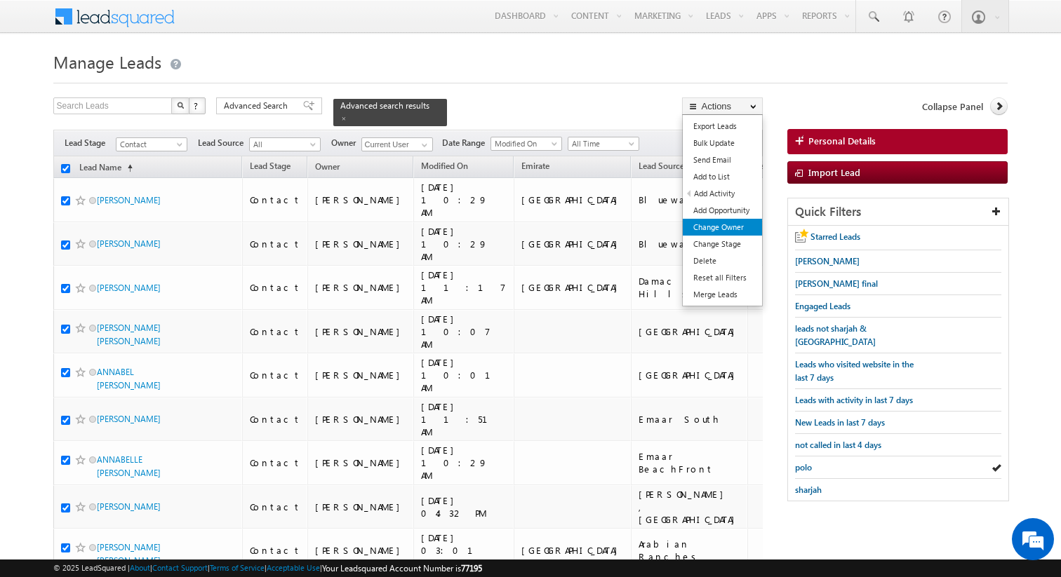
click at [734, 228] on link "Change Owner" at bounding box center [722, 227] width 79 height 17
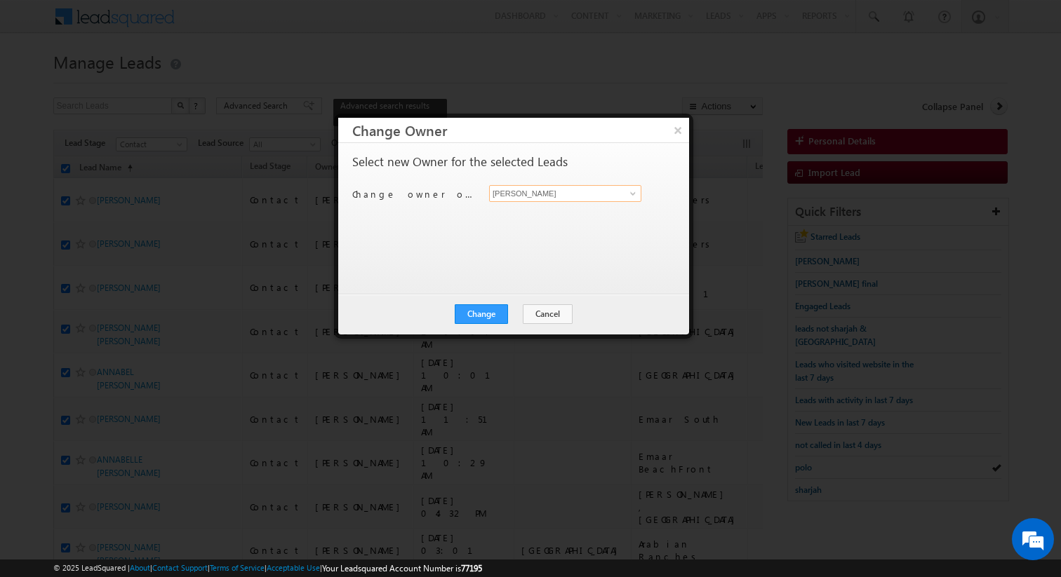
click at [544, 197] on input "[PERSON_NAME]" at bounding box center [565, 193] width 152 height 17
click at [492, 314] on button "Change" at bounding box center [481, 315] width 53 height 20
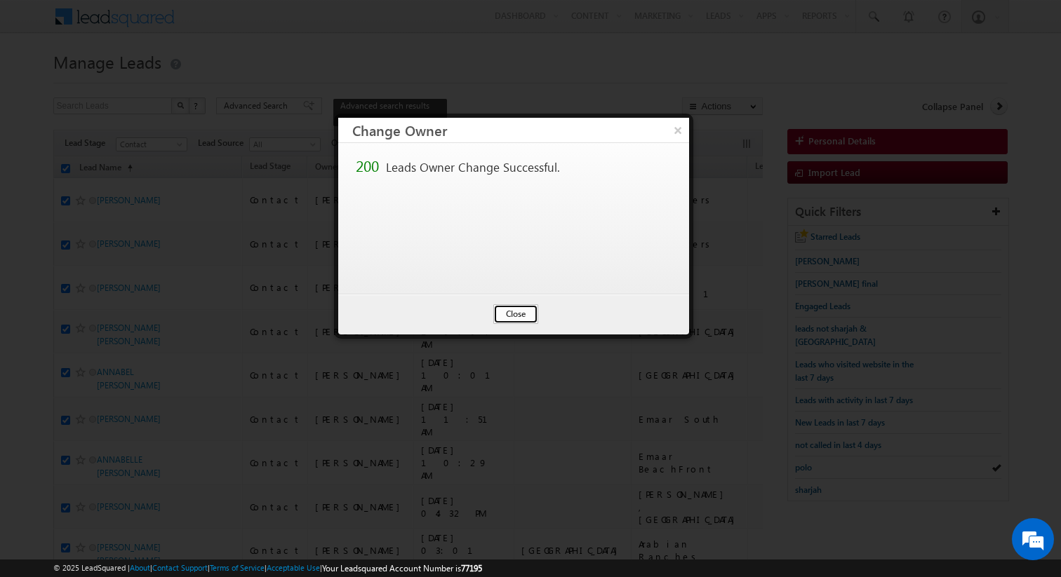
click at [525, 319] on button "Close" at bounding box center [515, 315] width 45 height 20
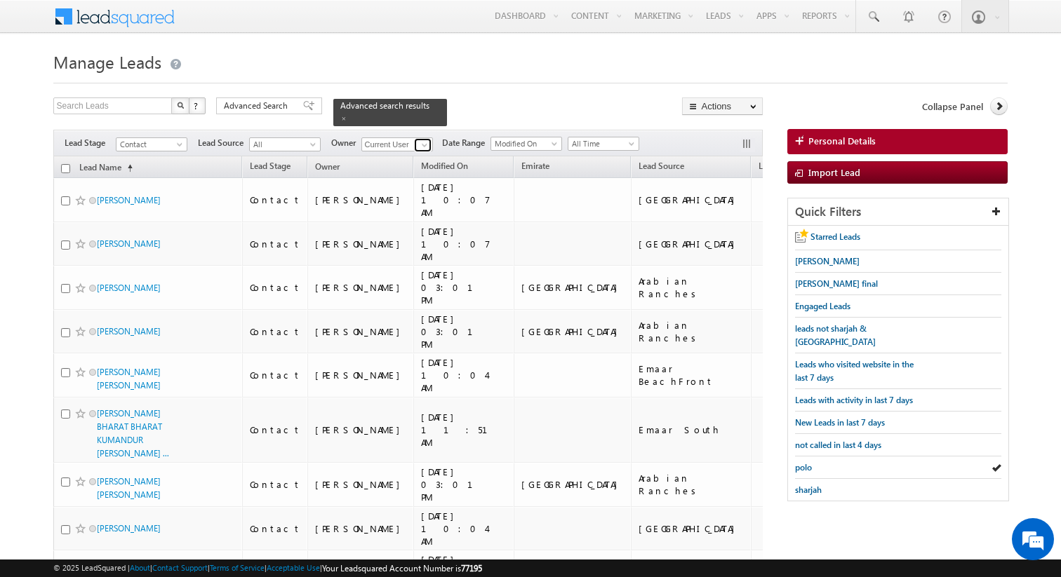
click at [425, 144] on span at bounding box center [424, 145] width 11 height 11
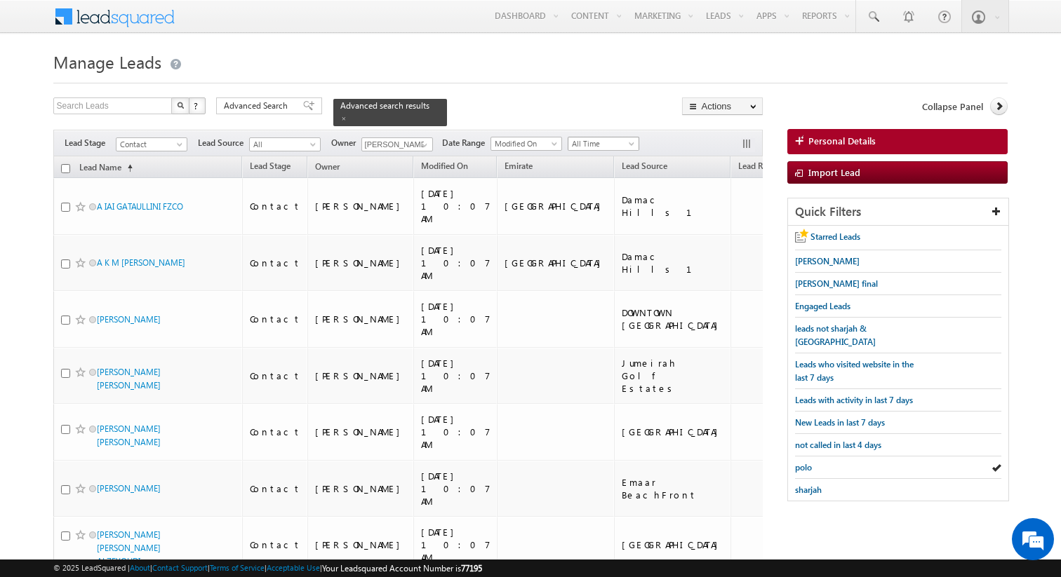
click at [610, 145] on span "All Time" at bounding box center [601, 144] width 67 height 13
click at [585, 201] on link "Today" at bounding box center [598, 203] width 71 height 13
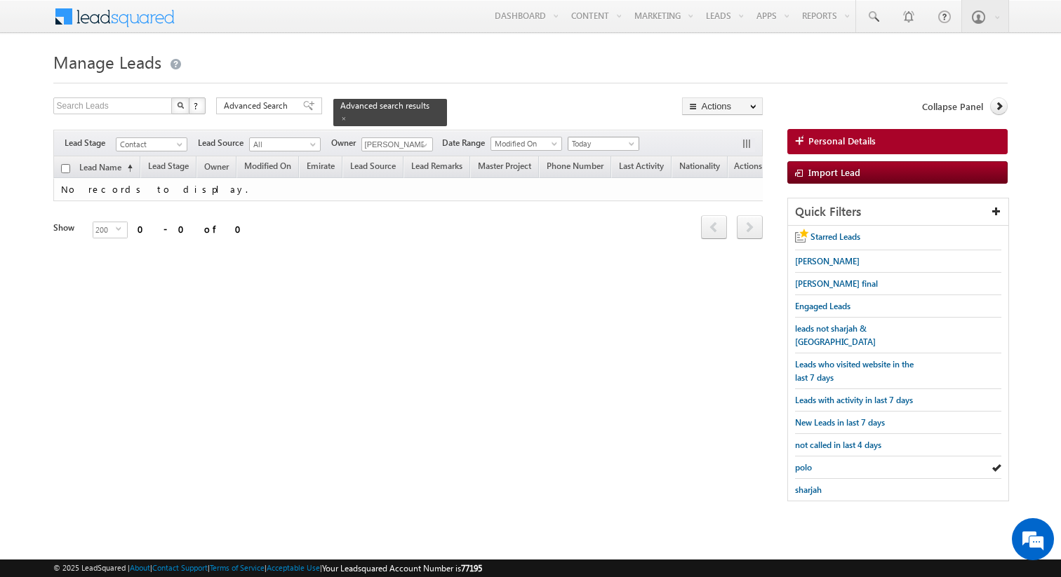
click at [609, 142] on span "Today" at bounding box center [601, 144] width 67 height 13
click at [584, 154] on link "All Time" at bounding box center [598, 158] width 71 height 13
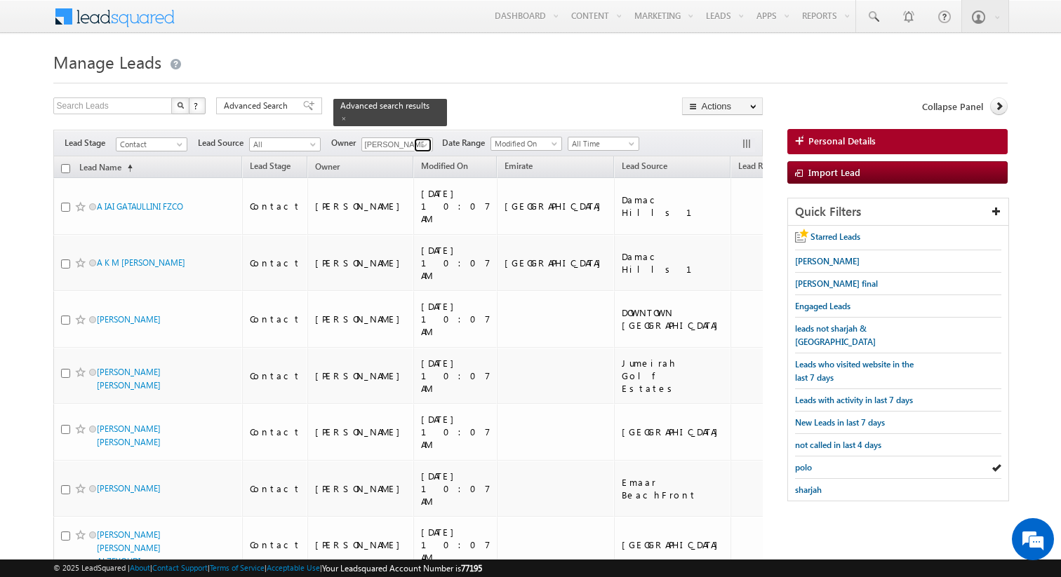
click at [422, 142] on span at bounding box center [424, 145] width 11 height 11
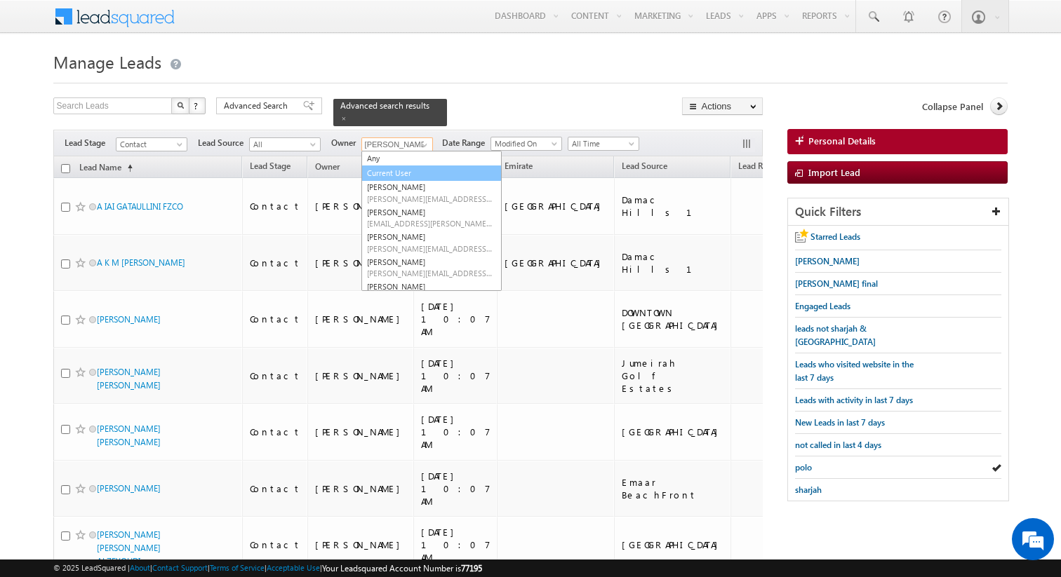
click at [392, 172] on link "Current User" at bounding box center [431, 174] width 140 height 16
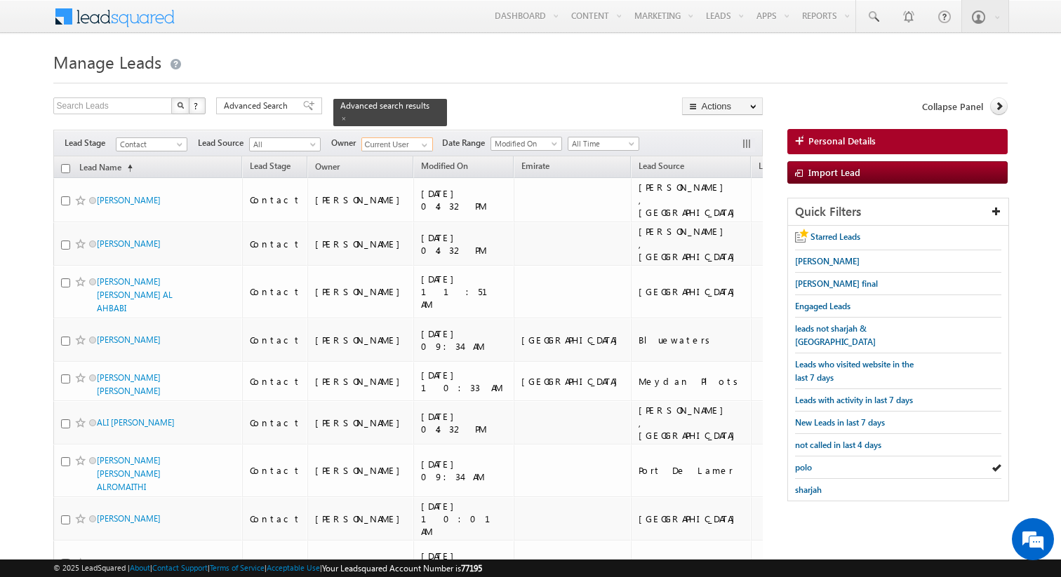
click at [62, 169] on input "checkbox" at bounding box center [65, 168] width 9 height 9
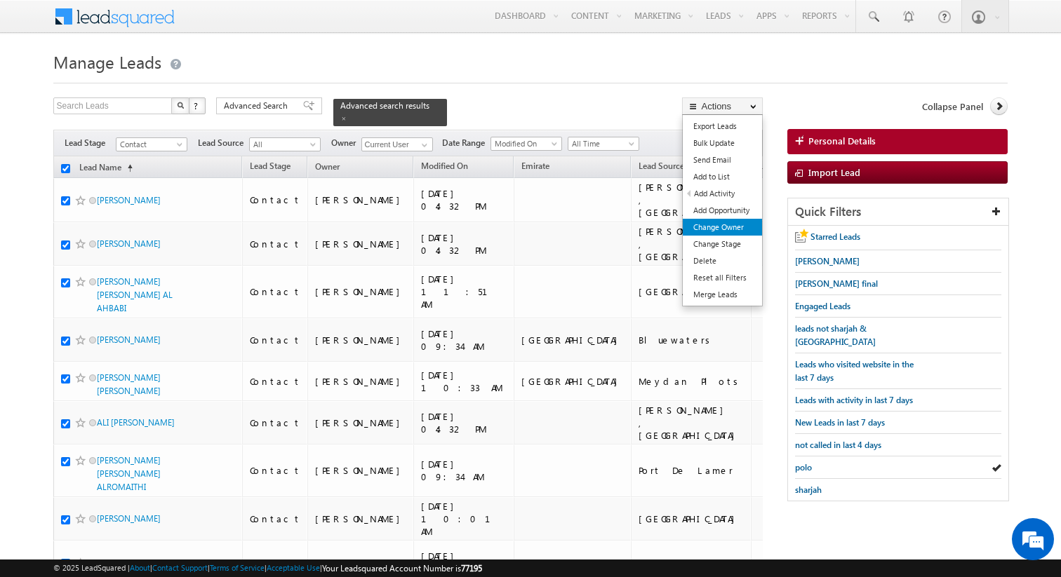
click at [729, 225] on link "Change Owner" at bounding box center [722, 227] width 79 height 17
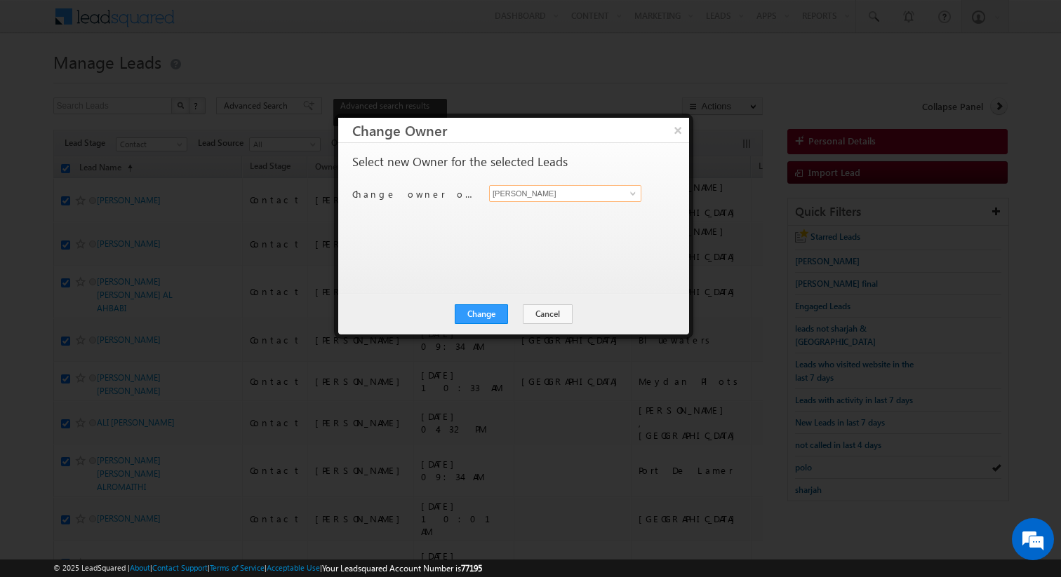
click at [526, 195] on input "[PERSON_NAME]" at bounding box center [565, 193] width 152 height 17
click at [483, 317] on button "Change" at bounding box center [481, 315] width 53 height 20
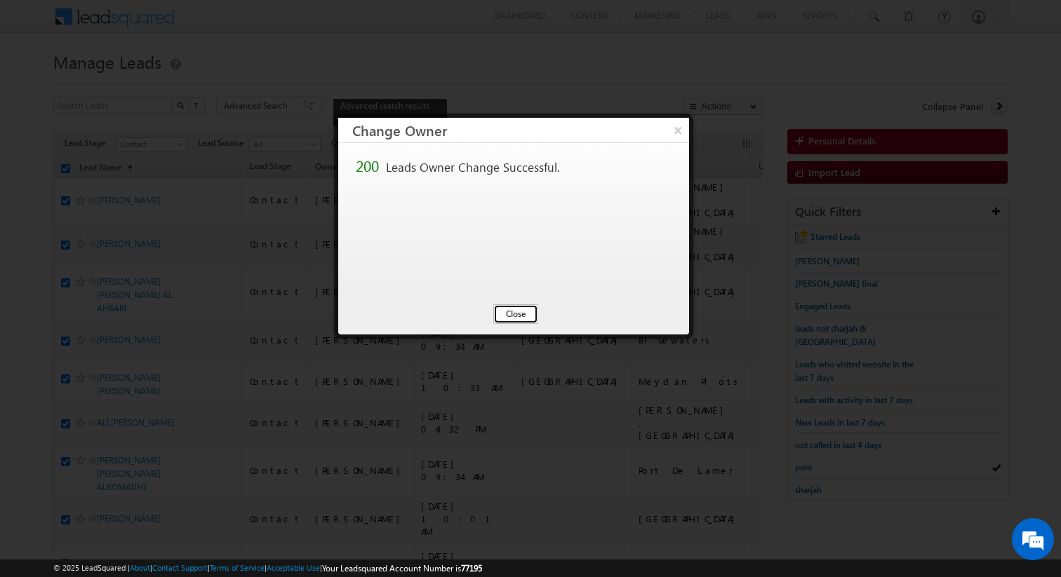
click at [518, 319] on button "Close" at bounding box center [515, 315] width 45 height 20
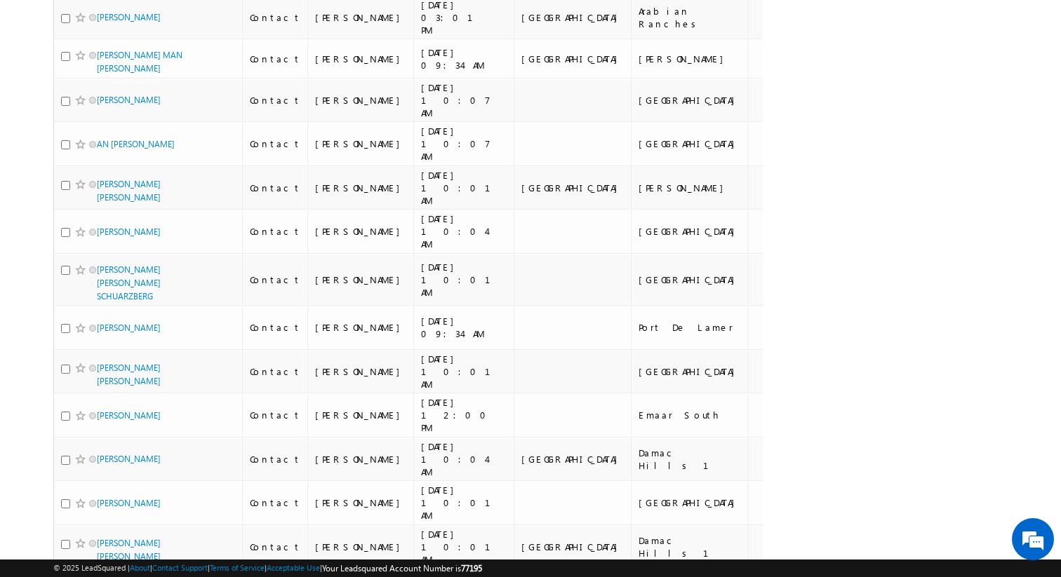
scroll to position [8020, 0]
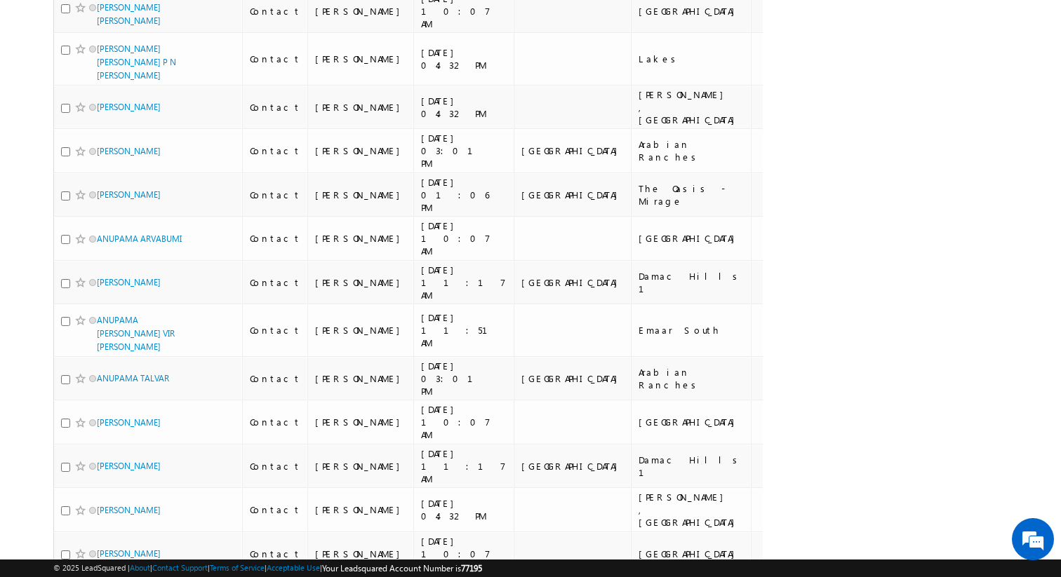
scroll to position [0, 0]
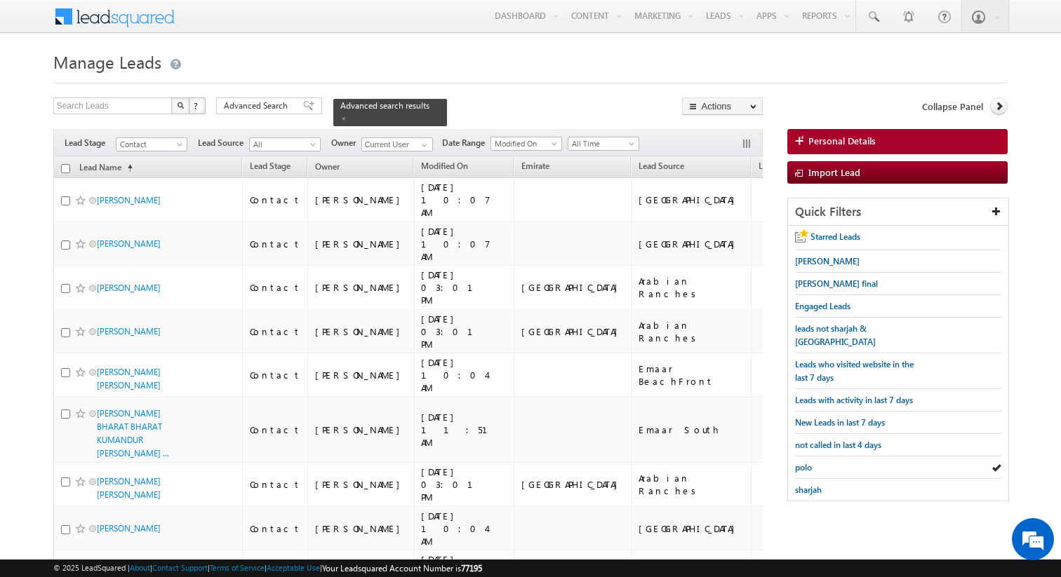
click at [64, 168] on input "checkbox" at bounding box center [65, 168] width 9 height 9
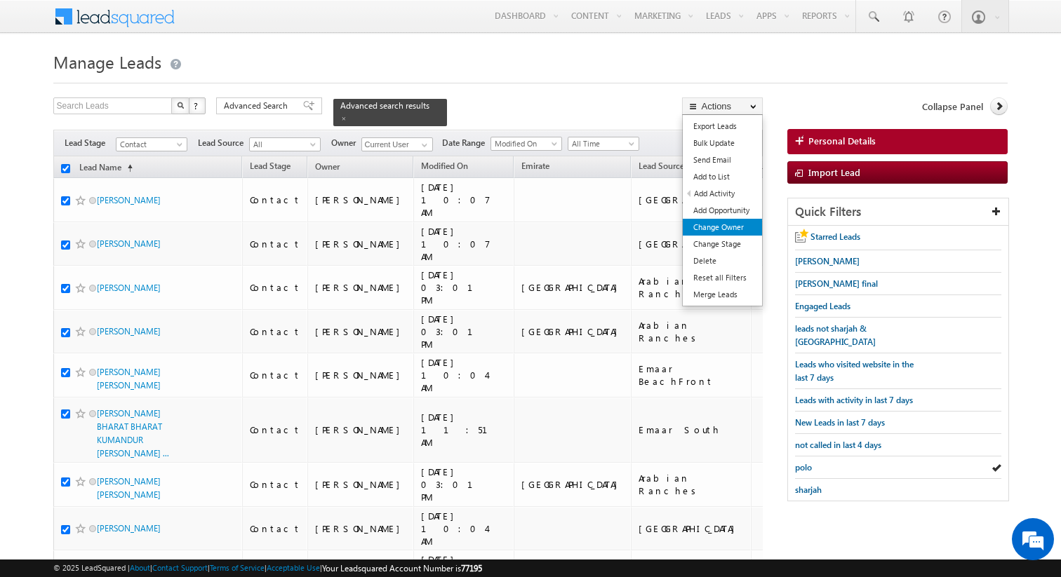
click at [722, 226] on link "Change Owner" at bounding box center [722, 227] width 79 height 17
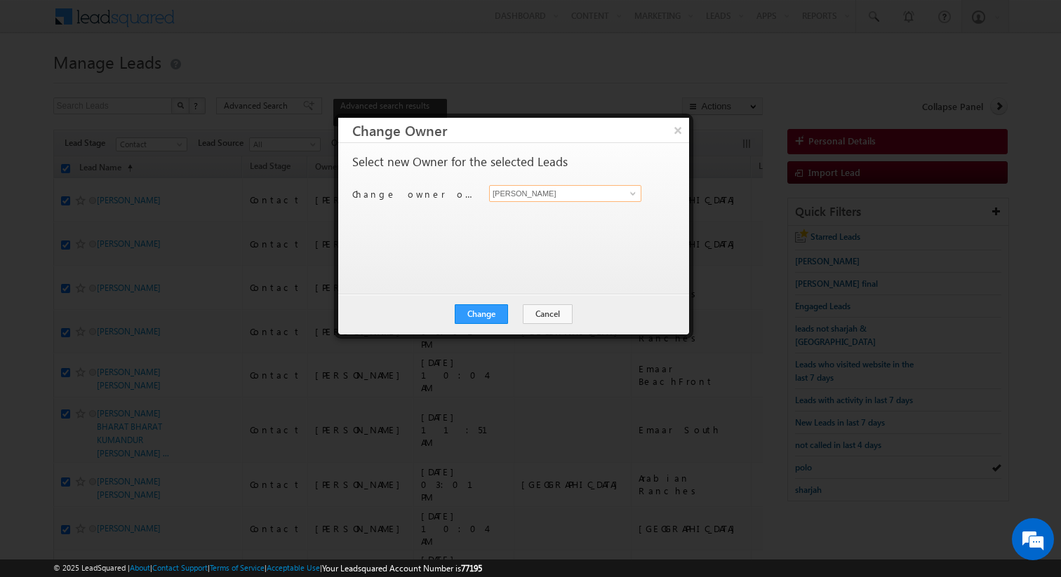
click at [547, 192] on input "[PERSON_NAME]" at bounding box center [565, 193] width 152 height 17
click at [493, 316] on button "Change" at bounding box center [481, 315] width 53 height 20
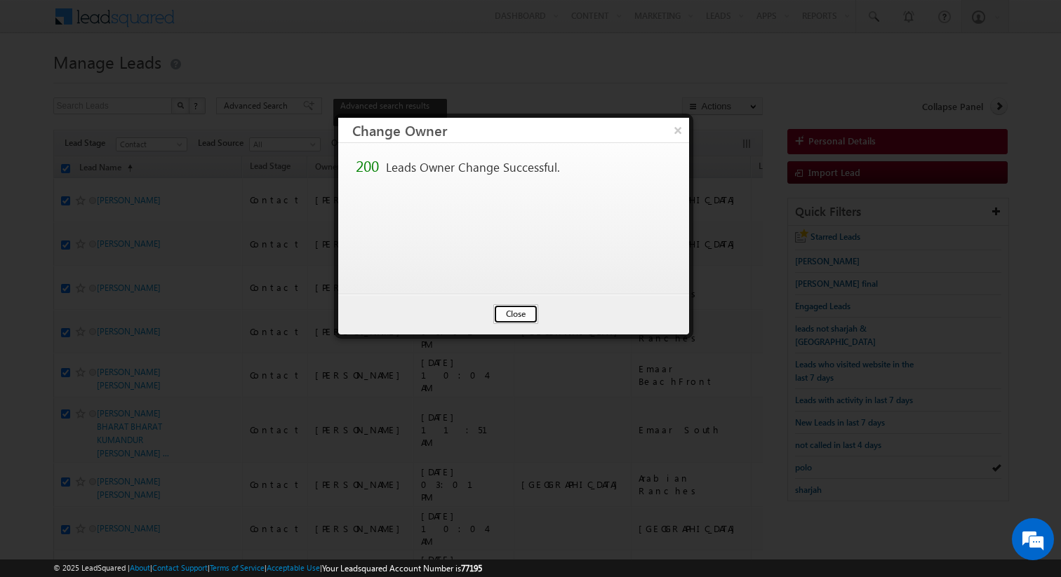
click at [518, 316] on button "Close" at bounding box center [515, 315] width 45 height 20
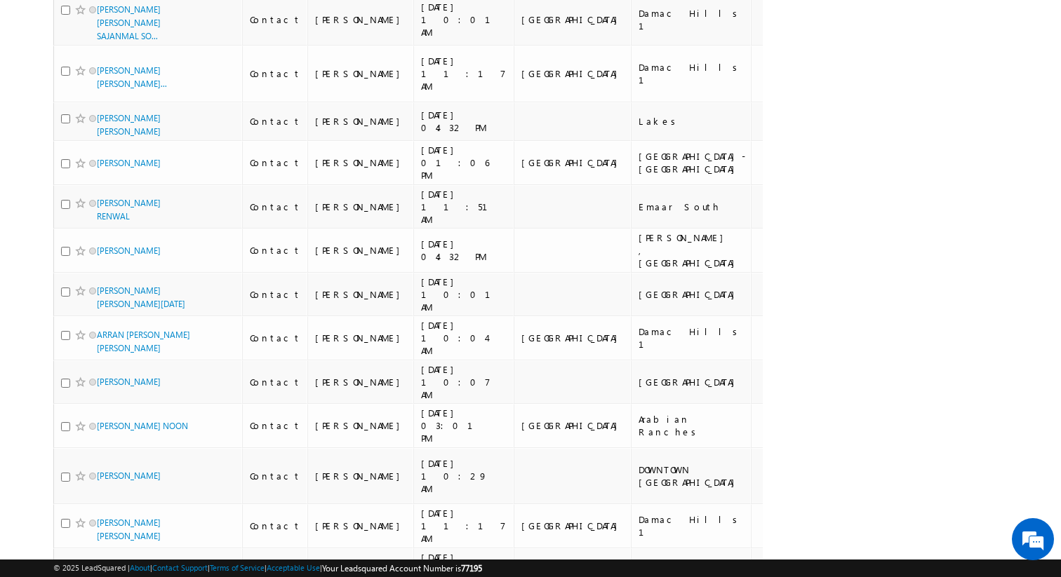
scroll to position [7755, 0]
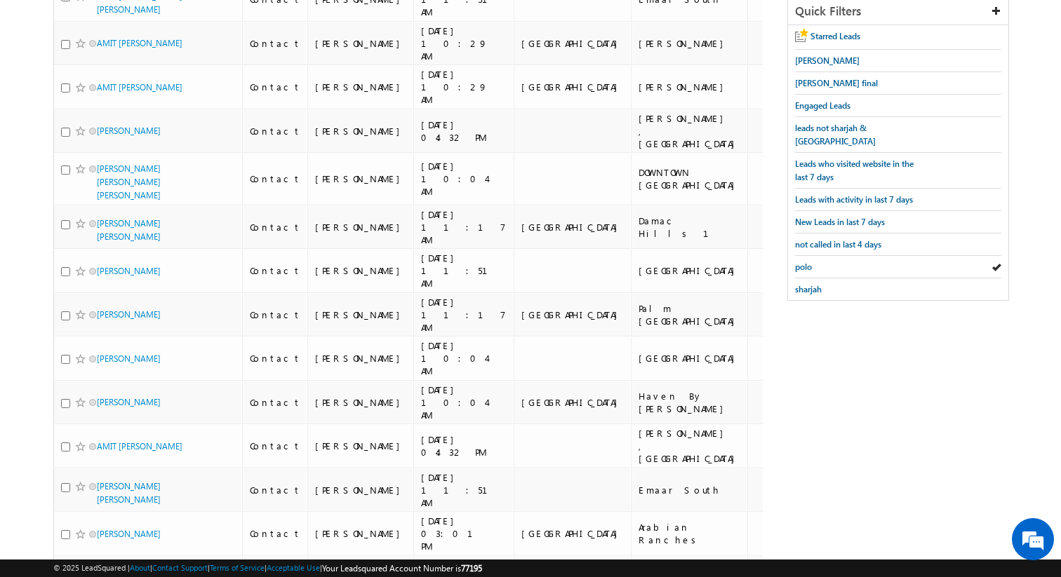
scroll to position [0, 0]
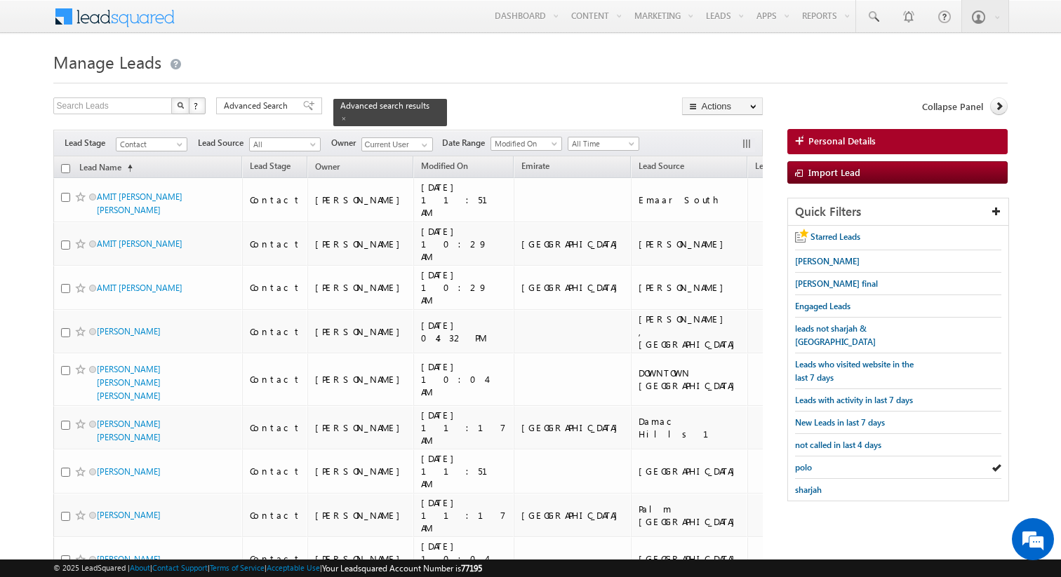
click at [65, 170] on input "checkbox" at bounding box center [65, 168] width 9 height 9
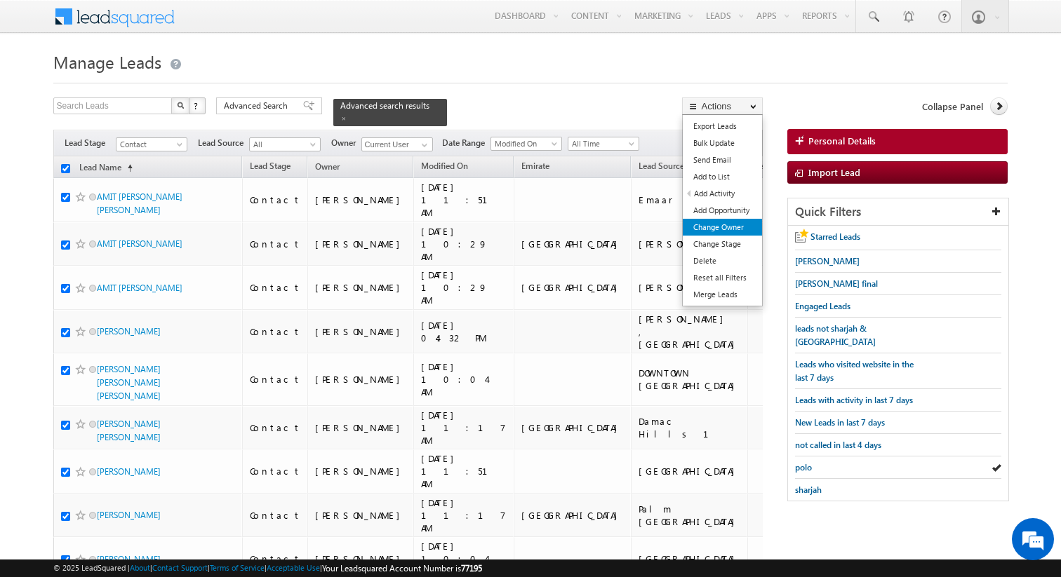
click at [720, 226] on link "Change Owner" at bounding box center [722, 227] width 79 height 17
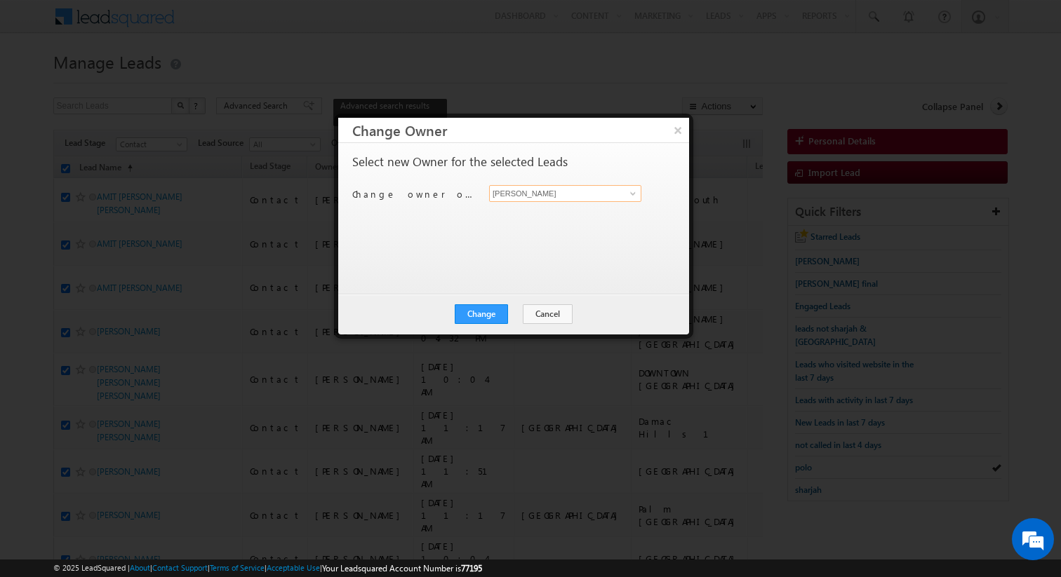
click at [514, 189] on input "[PERSON_NAME]" at bounding box center [565, 193] width 152 height 17
click at [520, 250] on div "Select new Owner for the selected Leads Change owner of 200 leads to [PERSON_NA…" at bounding box center [512, 212] width 320 height 112
click at [495, 316] on button "Change" at bounding box center [481, 315] width 53 height 20
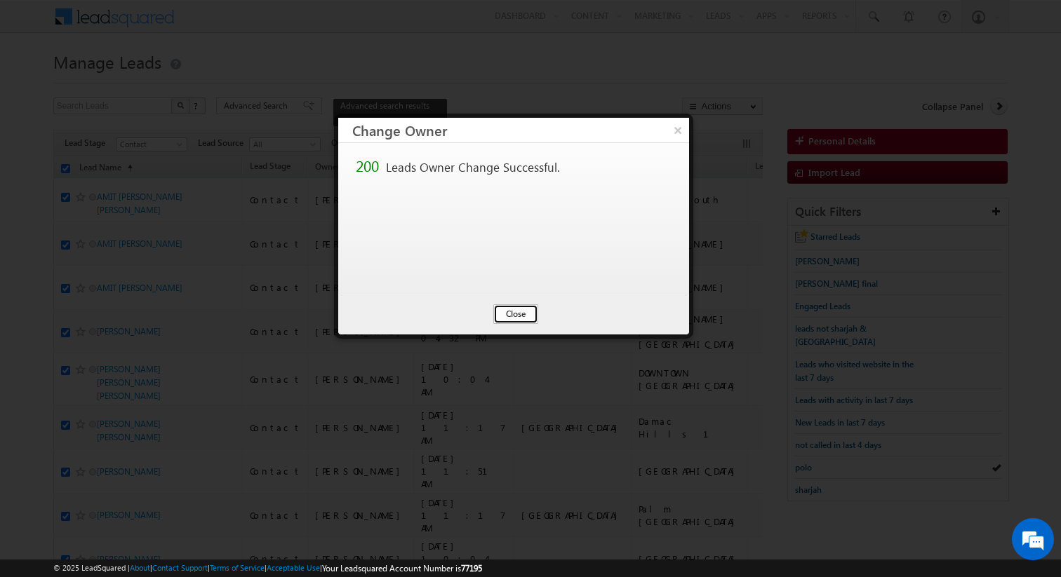
click at [509, 316] on button "Close" at bounding box center [515, 315] width 45 height 20
